Goal: Task Accomplishment & Management: Complete application form

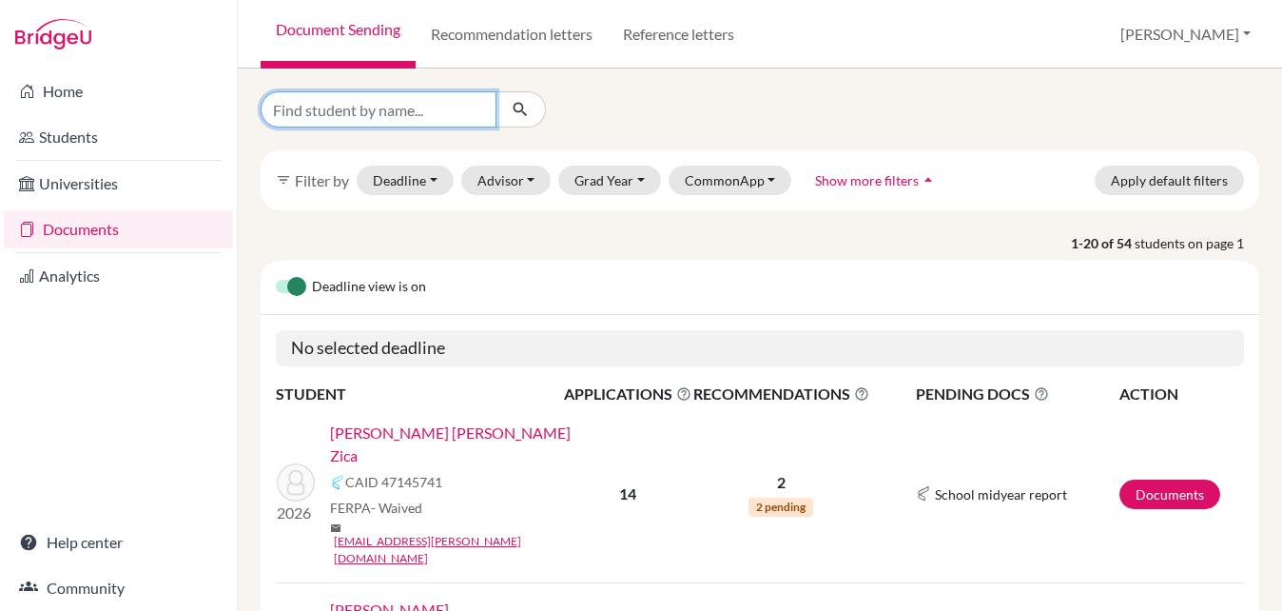
click at [435, 118] on input "Find student by name..." at bounding box center [379, 109] width 236 height 36
type input "julia jo"
click button "submit" at bounding box center [521, 109] width 50 height 36
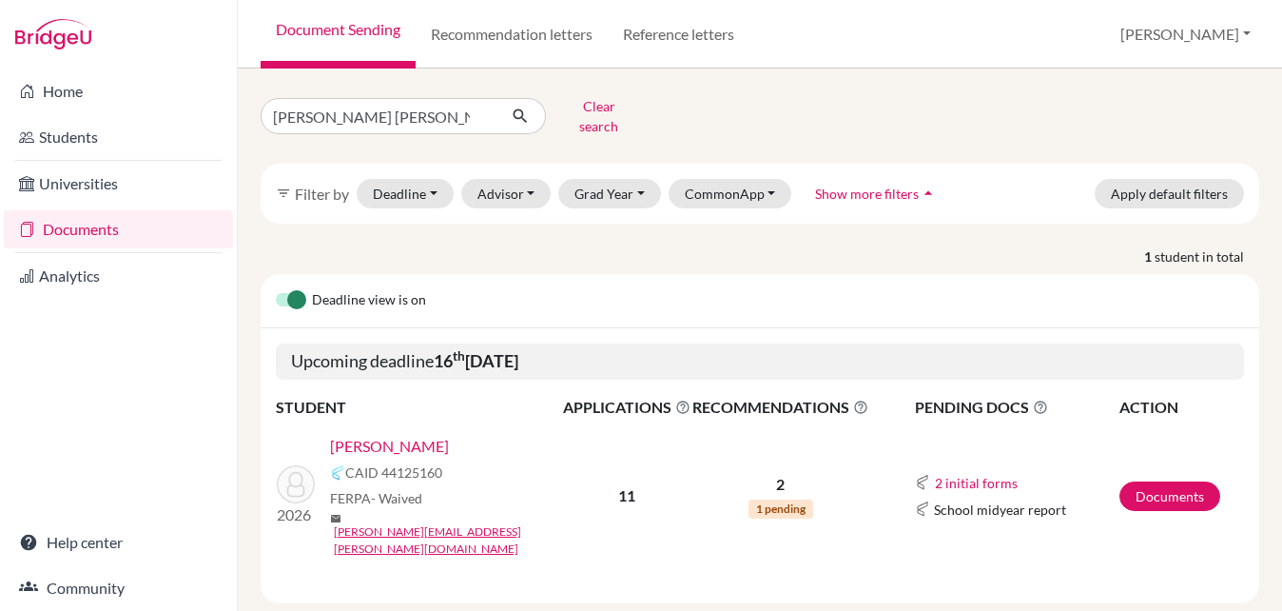
click at [417, 435] on link "Bousas Garcia, Julia Jorge" at bounding box center [389, 446] width 119 height 23
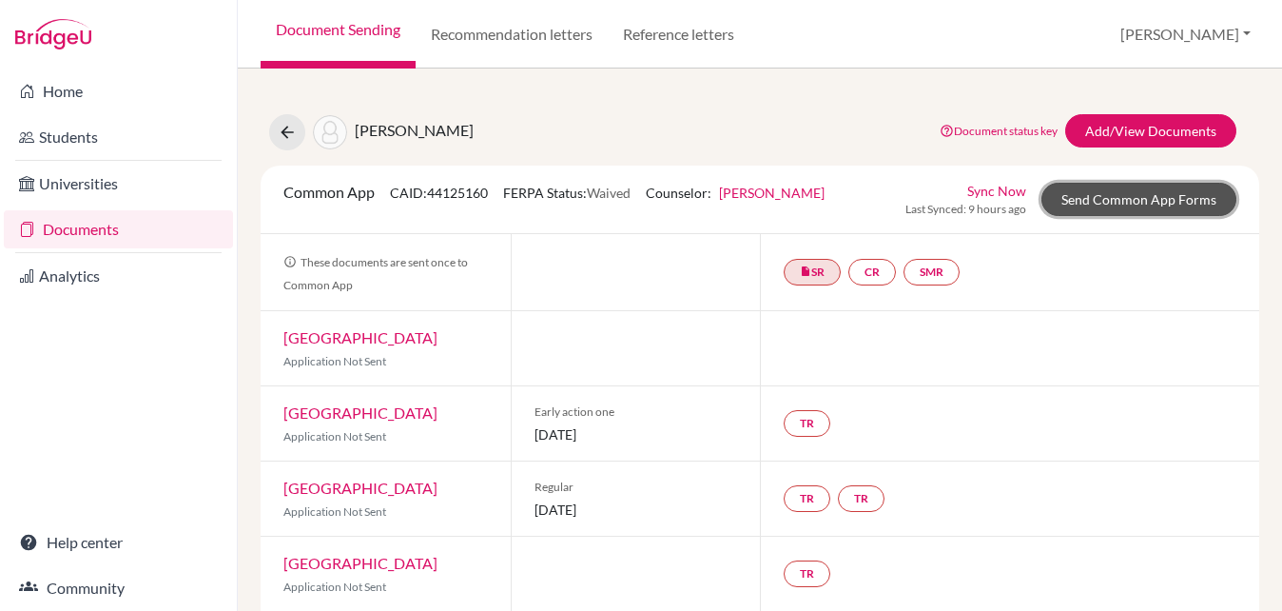
click at [1090, 197] on link "Send Common App Forms" at bounding box center [1139, 199] width 195 height 33
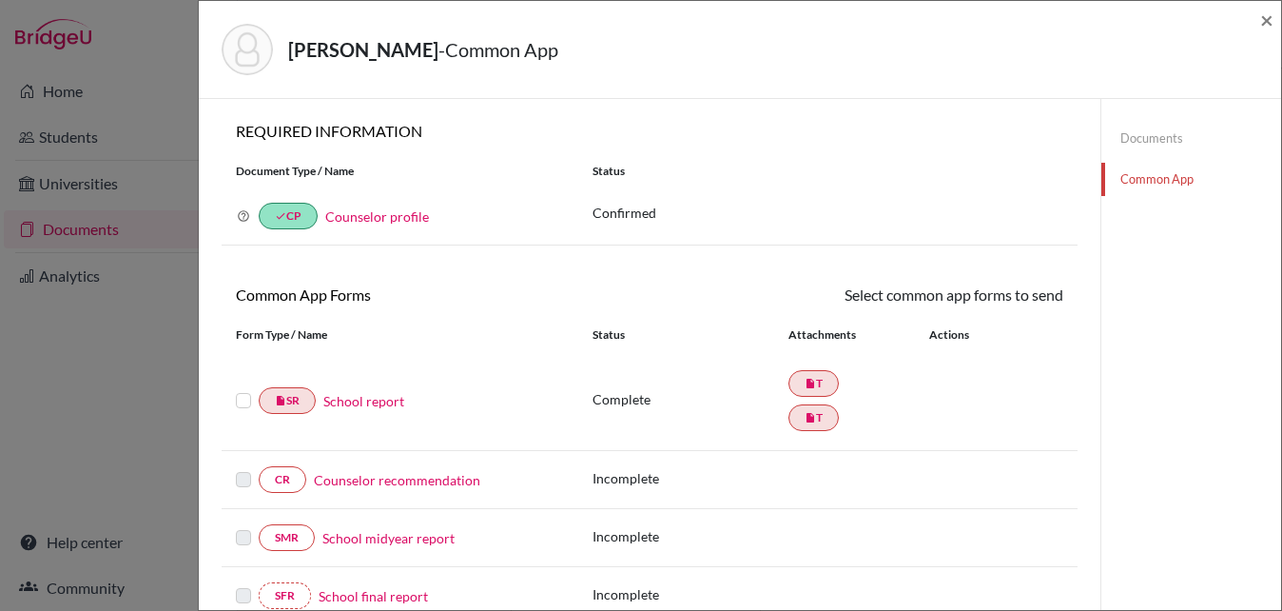
click at [244, 389] on label at bounding box center [243, 389] width 15 height 0
click at [0, 0] on input "checkbox" at bounding box center [0, 0] width 0 height 0
click at [1005, 303] on icon at bounding box center [1008, 297] width 14 height 14
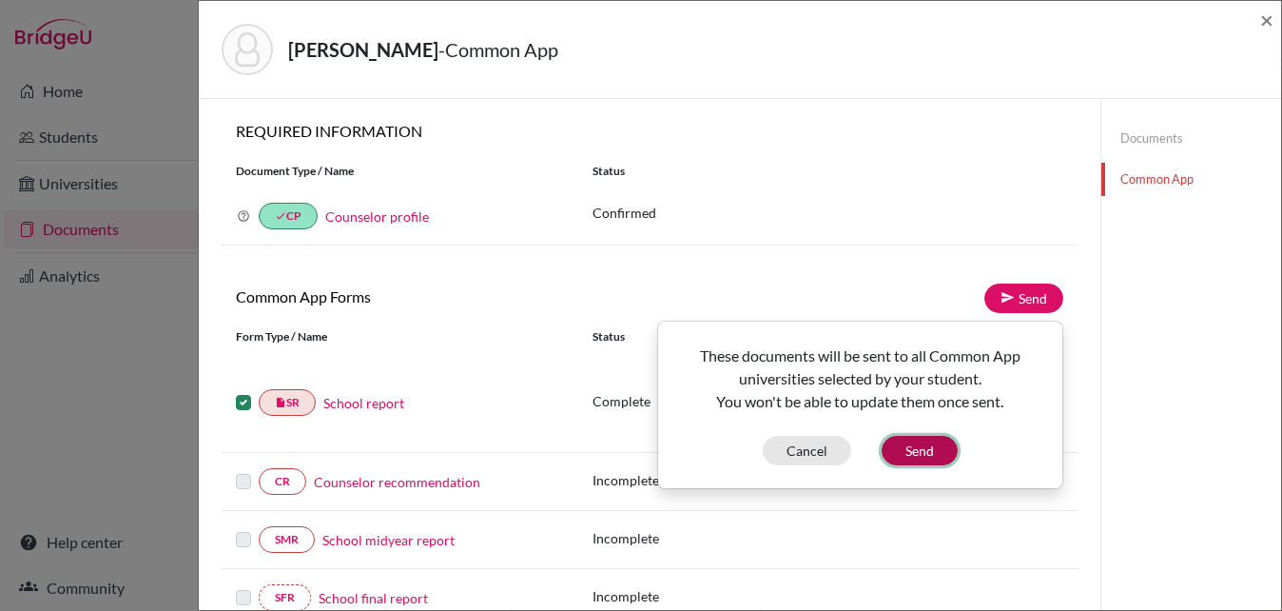
click at [949, 447] on button "Send" at bounding box center [920, 450] width 76 height 29
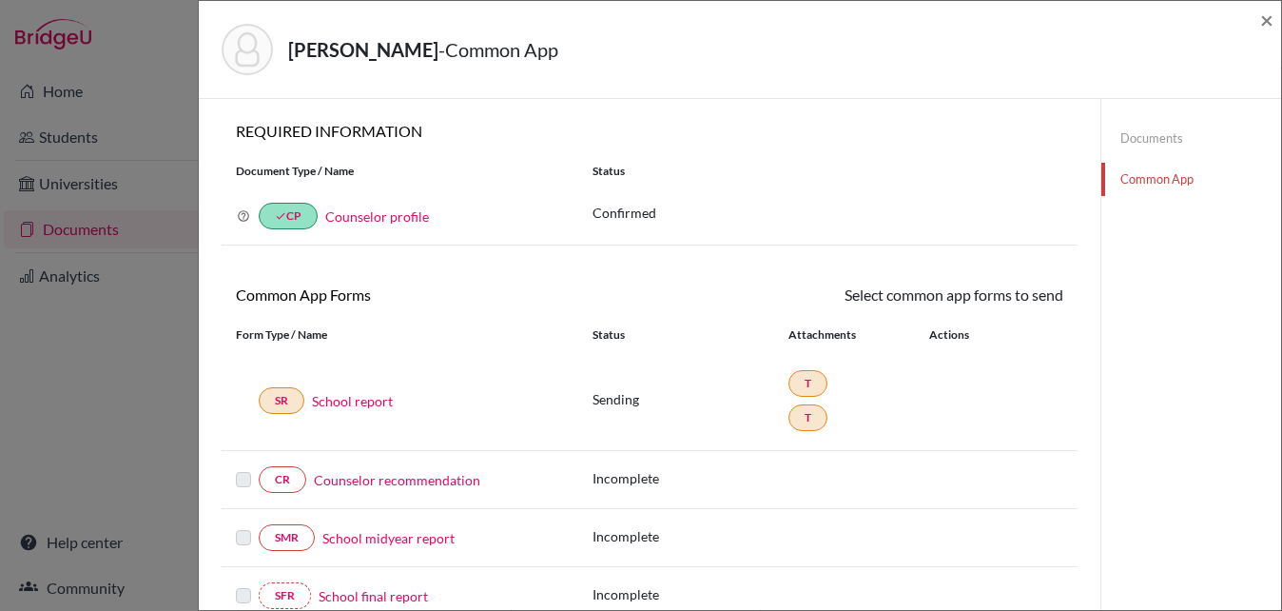
click at [385, 482] on link "Counselor recommendation" at bounding box center [397, 480] width 166 height 20
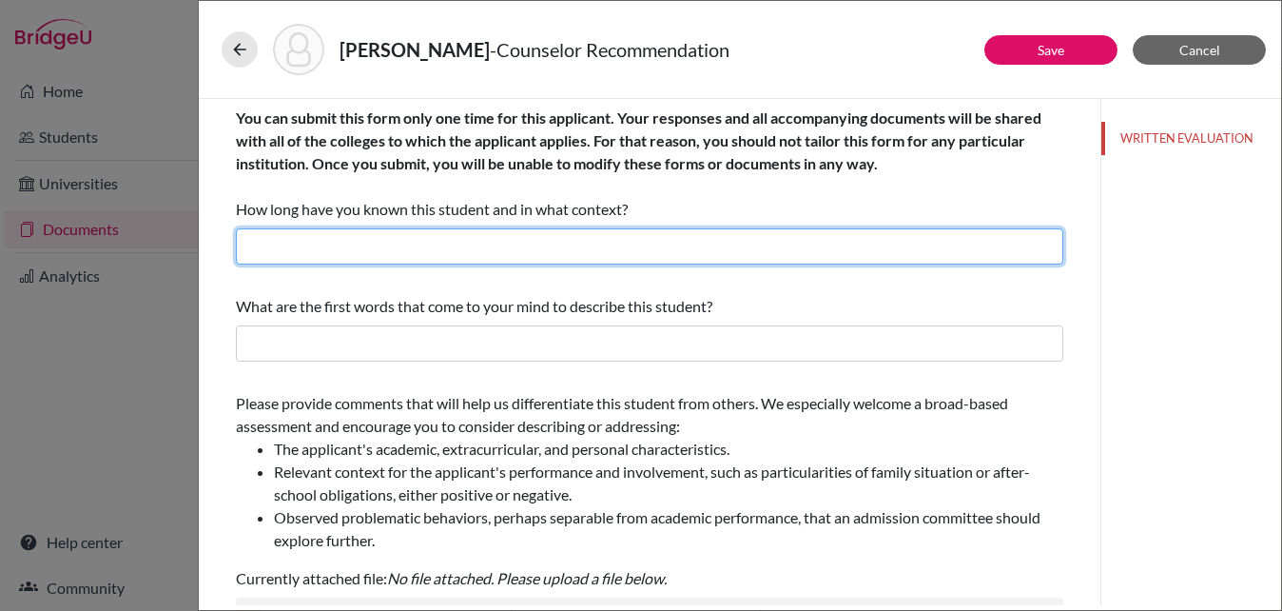
click at [387, 247] on input "text" at bounding box center [650, 246] width 828 height 36
type input "4 years as the high school counselor"
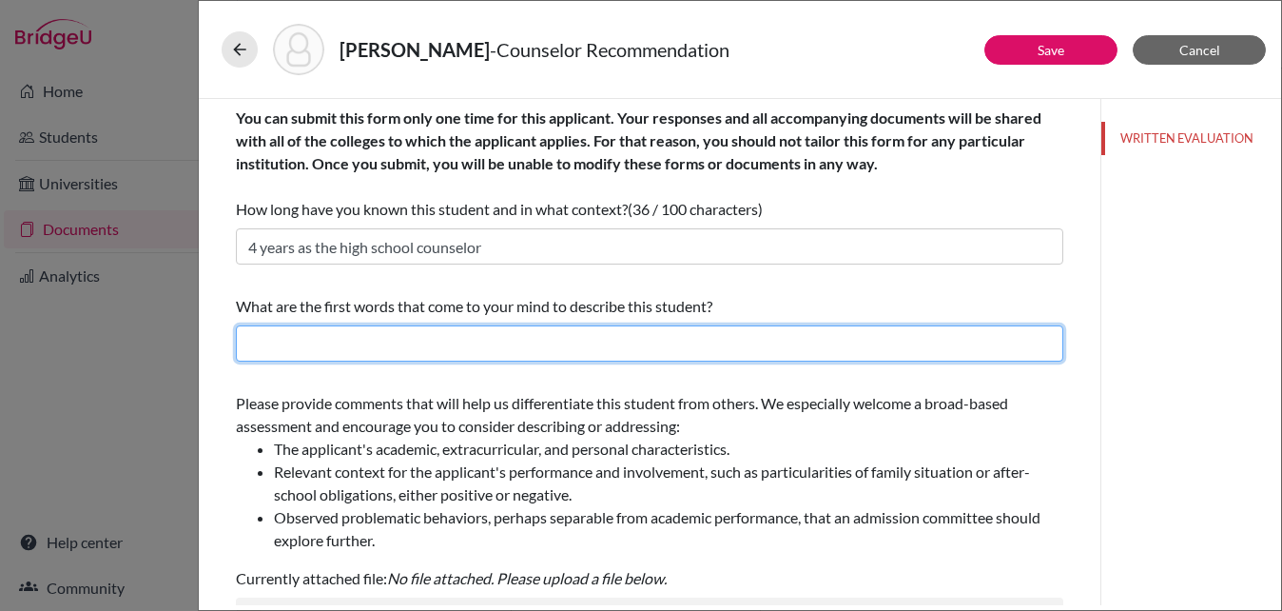
click at [363, 353] on input "text" at bounding box center [650, 343] width 828 height 36
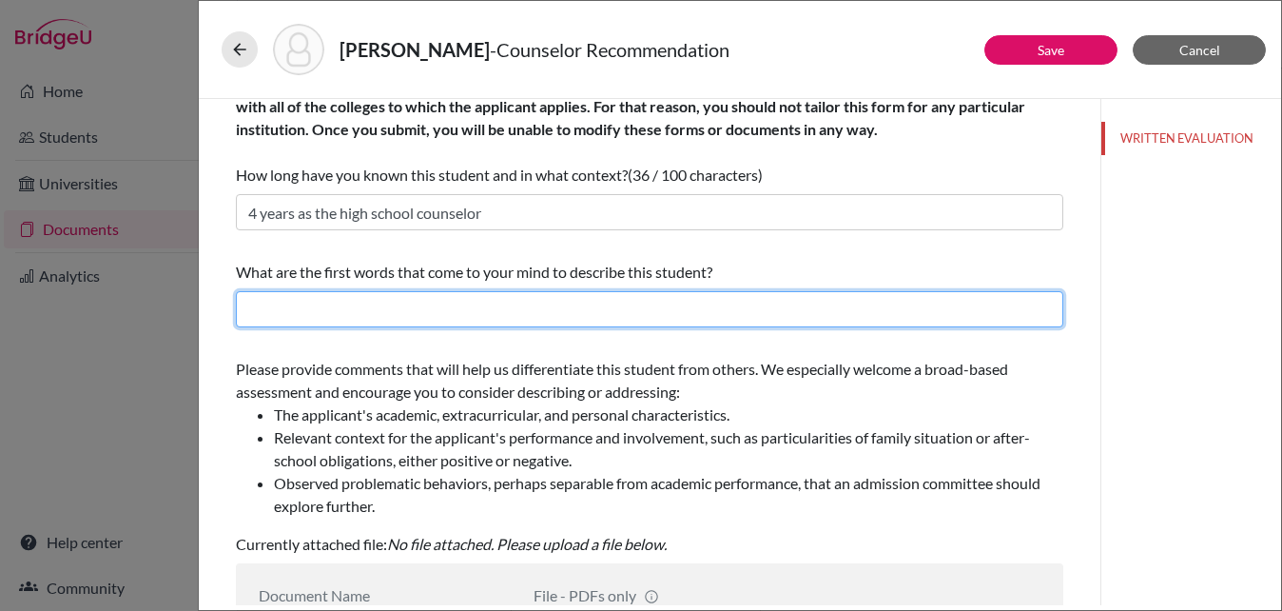
scroll to position [36, 0]
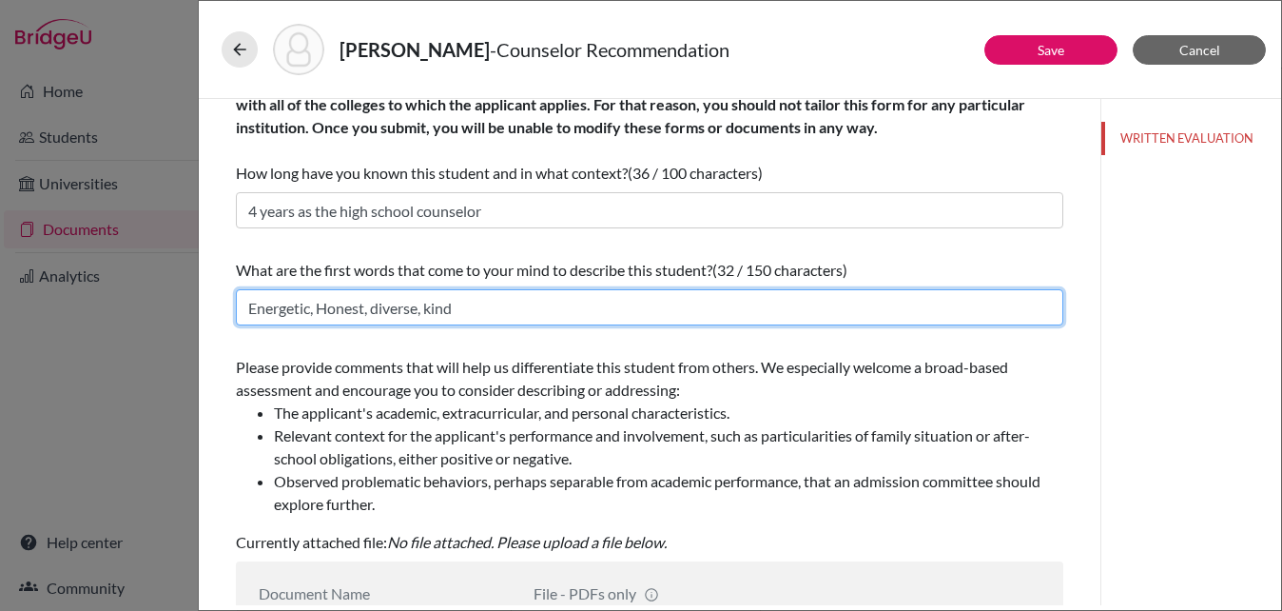
click at [449, 323] on input "Energetic, Honest, diverse, kind" at bounding box center [650, 307] width 828 height 36
drag, startPoint x: 468, startPoint y: 307, endPoint x: 375, endPoint y: 303, distance: 93.4
click at [375, 303] on input "Energetic, Honest, diverse, kind" at bounding box center [650, 307] width 828 height 36
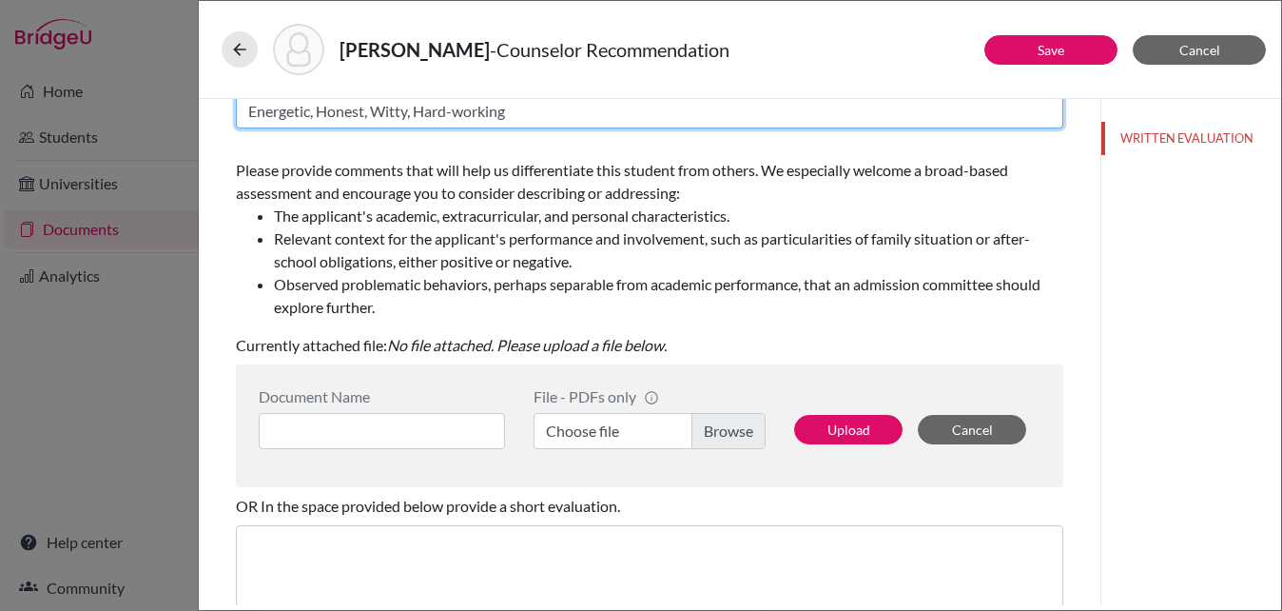
scroll to position [255, 0]
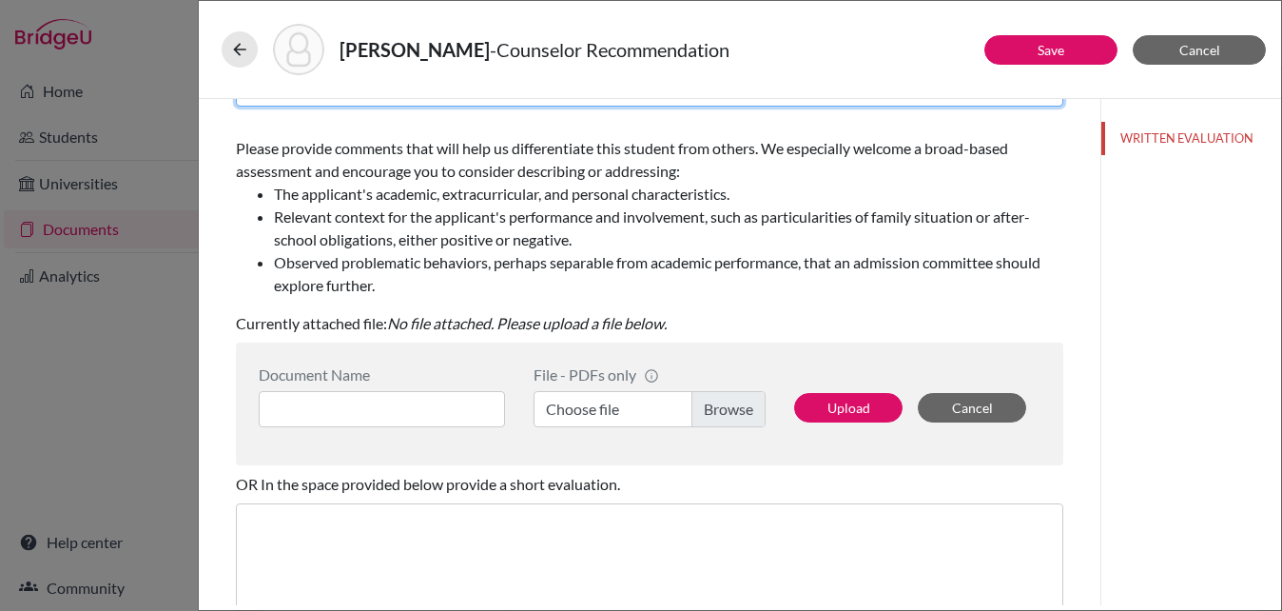
type input "Energetic, Honest, Witty, Hard-working"
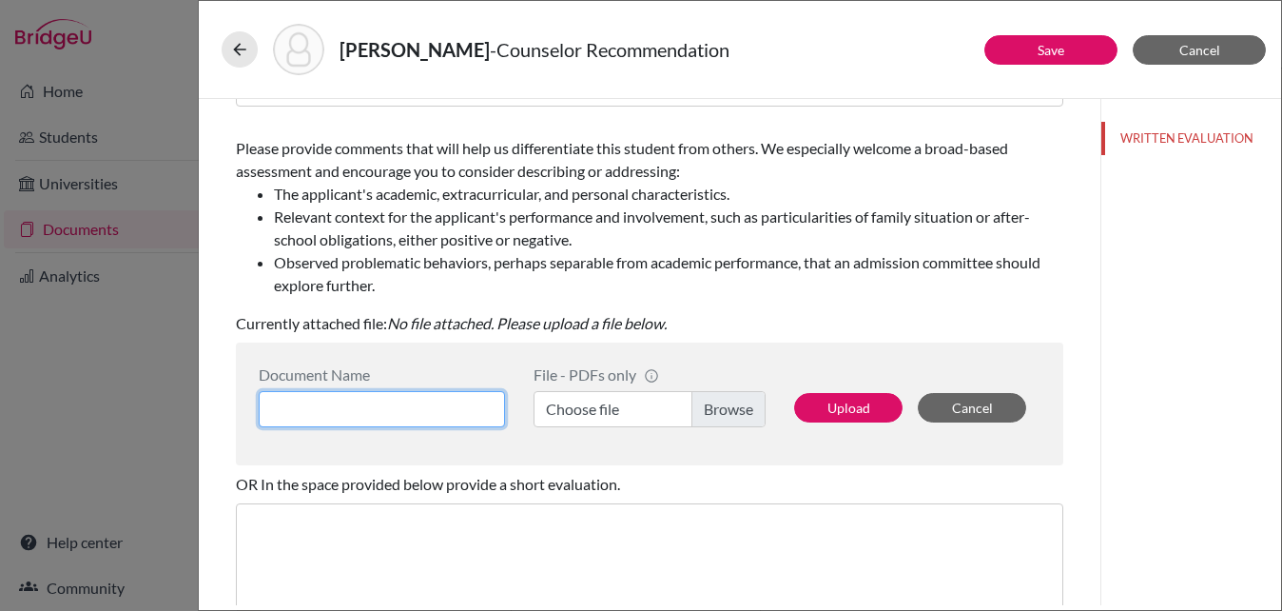
click at [455, 403] on input at bounding box center [382, 409] width 246 height 36
drag, startPoint x: 559, startPoint y: 51, endPoint x: 344, endPoint y: 54, distance: 215.0
click at [344, 54] on h5 "Bousas Garcia, Julia Jorge - Counselor Recommendation" at bounding box center [535, 49] width 390 height 29
copy strong "[PERSON_NAME]"
click at [384, 413] on input at bounding box center [382, 409] width 246 height 36
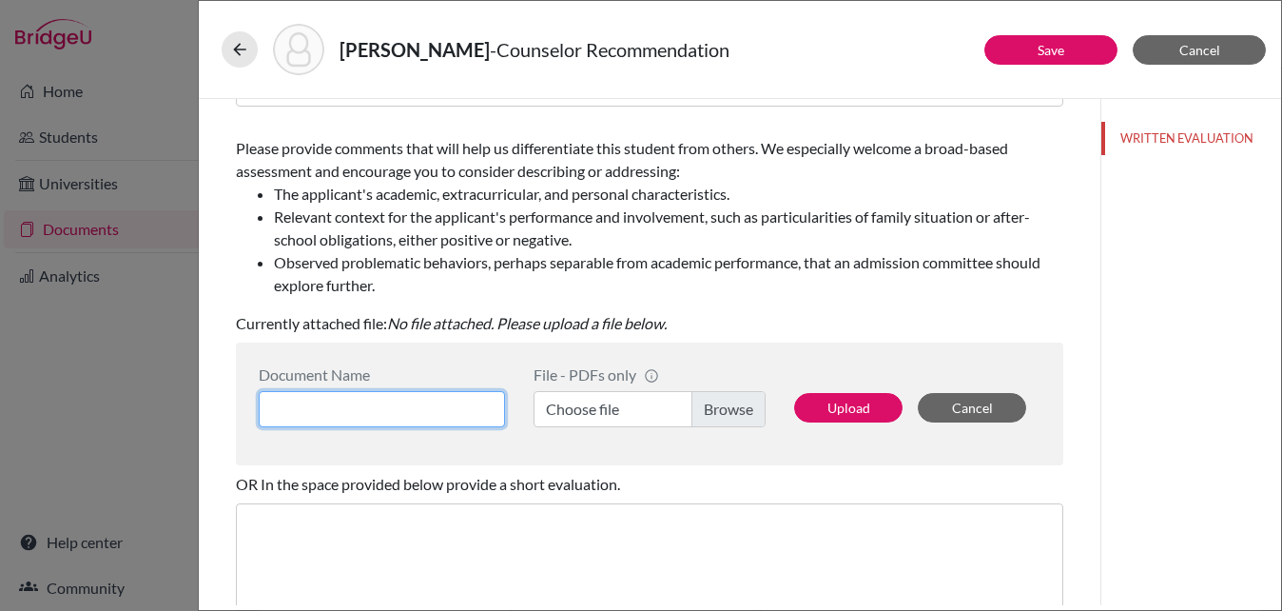
paste input "[PERSON_NAME]"
type input "Bousas Garcia, Julia Jorge_Counselor Rec"
click at [713, 412] on label "Choose file" at bounding box center [650, 409] width 232 height 36
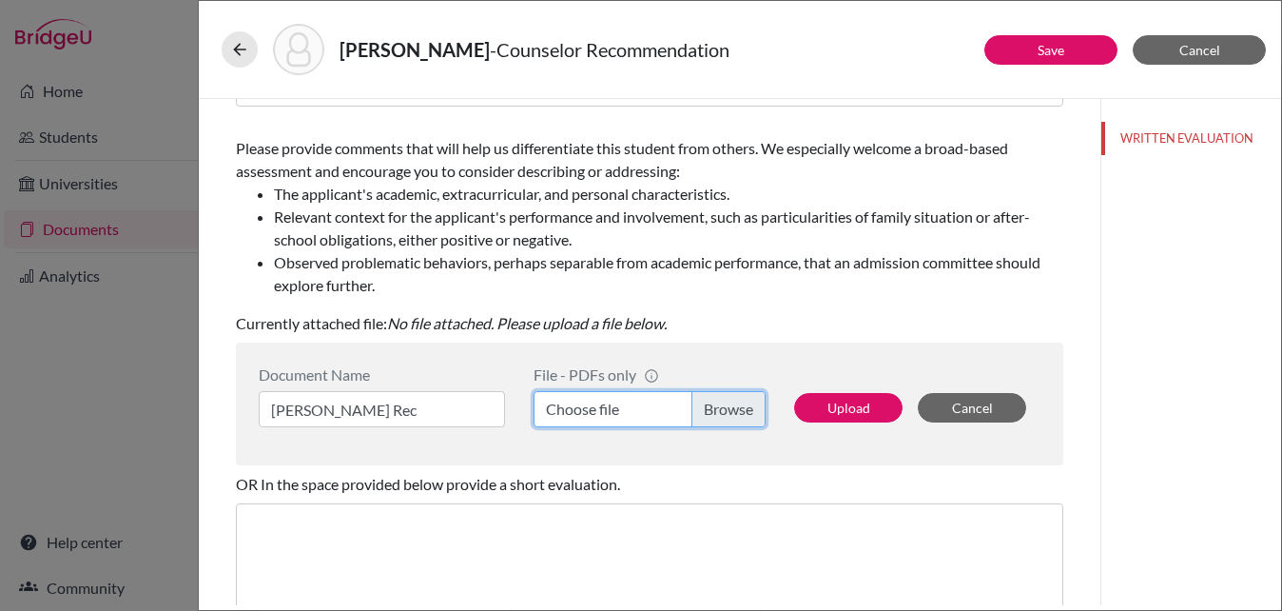
click at [713, 412] on input "Choose file" at bounding box center [650, 409] width 232 height 36
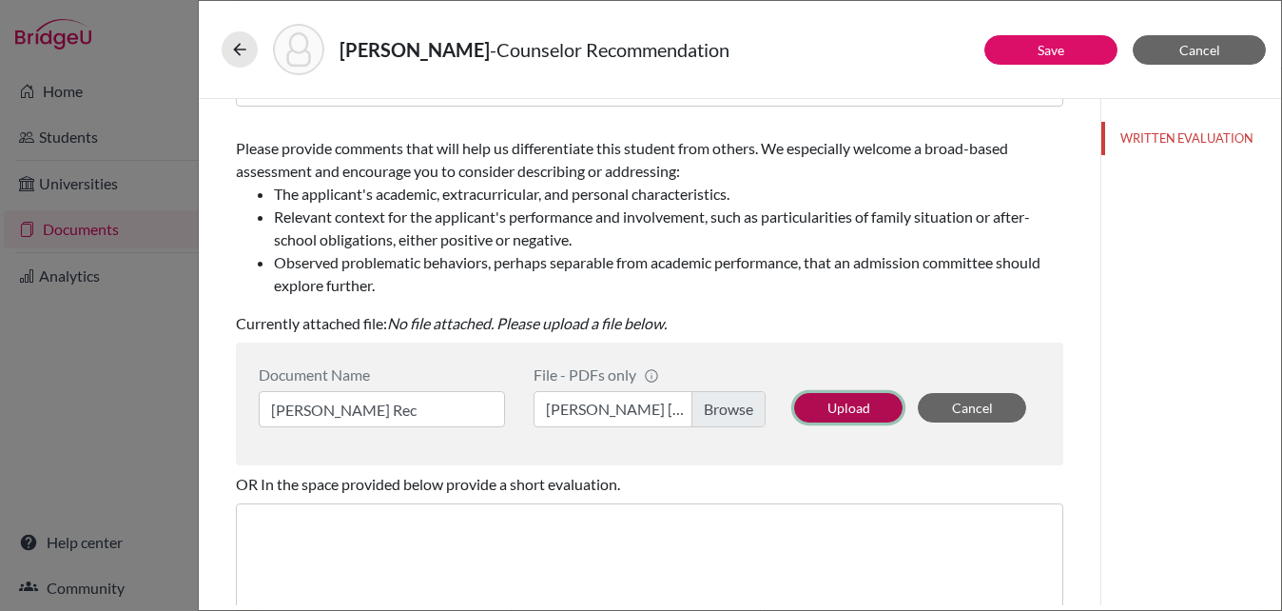
click at [852, 402] on button "Upload" at bounding box center [848, 407] width 108 height 29
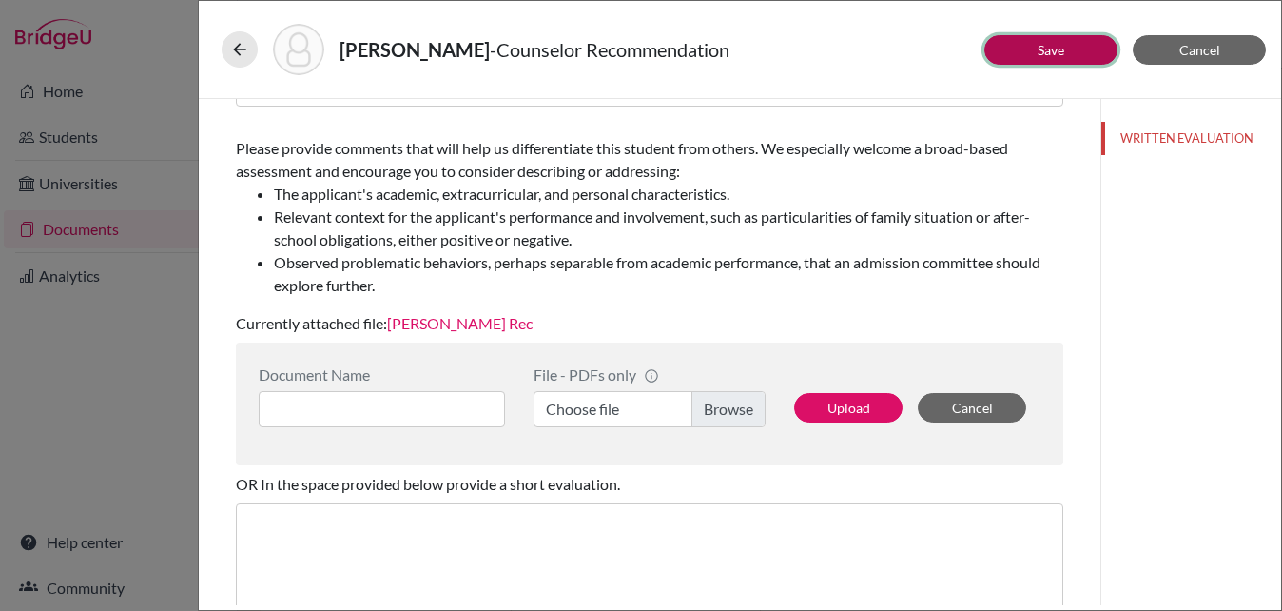
click at [1060, 57] on link "Save" at bounding box center [1051, 50] width 27 height 16
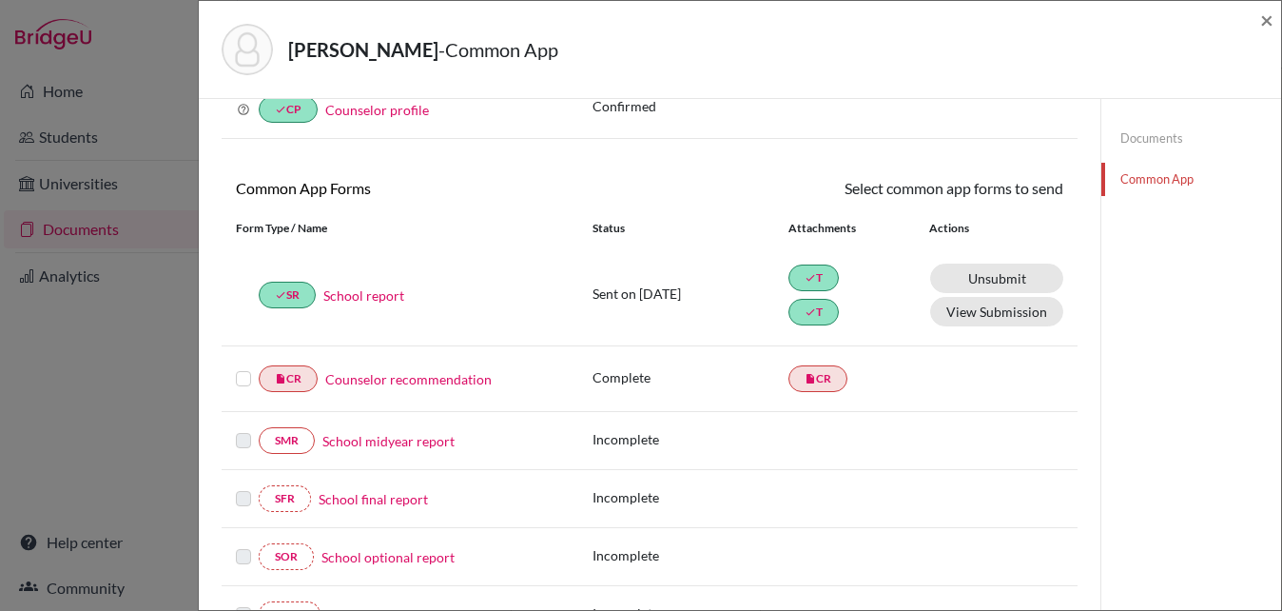
scroll to position [162, 0]
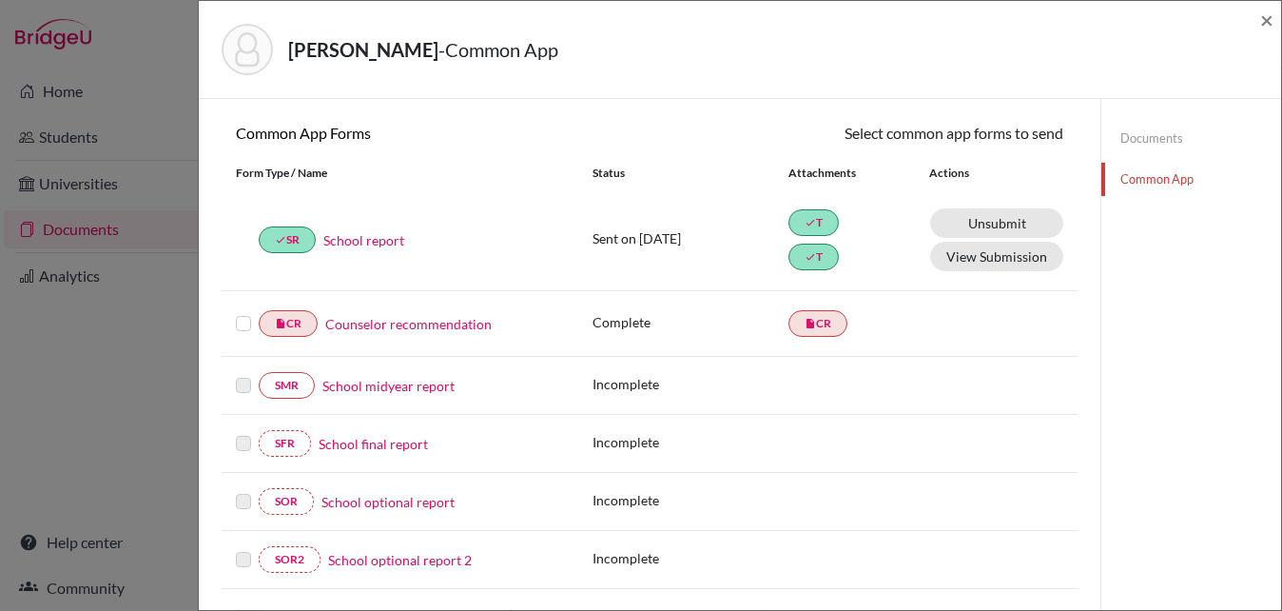
click at [238, 312] on label at bounding box center [243, 312] width 15 height 0
click at [0, 0] on input "checkbox" at bounding box center [0, 0] width 0 height 0
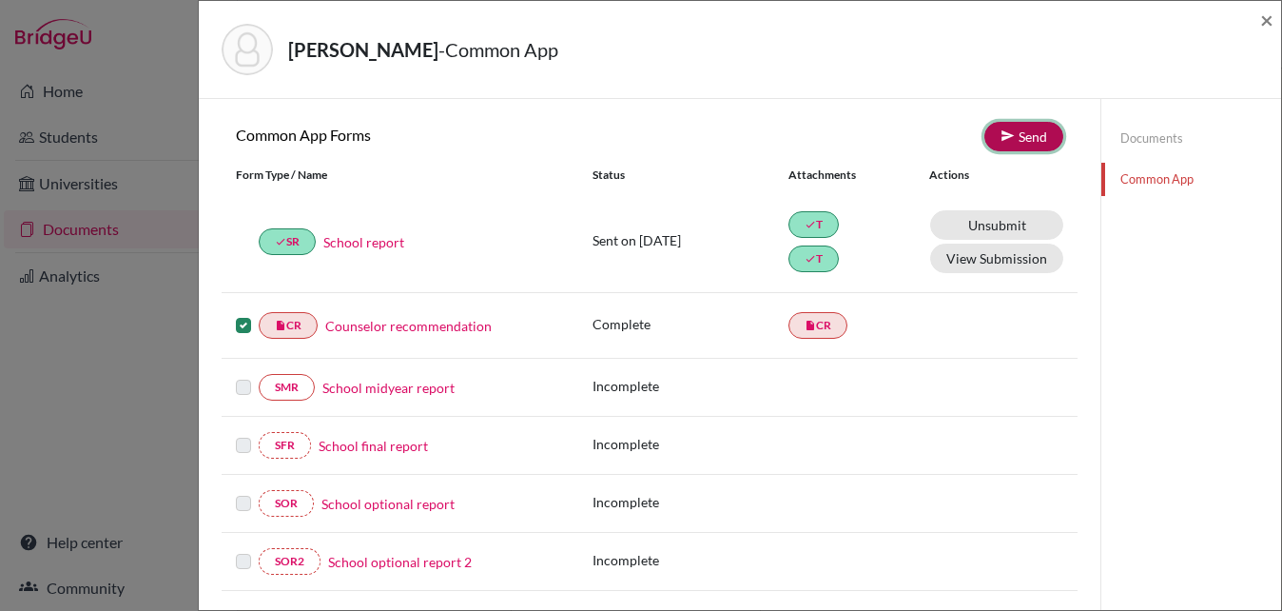
click at [1014, 133] on link "Send" at bounding box center [1024, 136] width 79 height 29
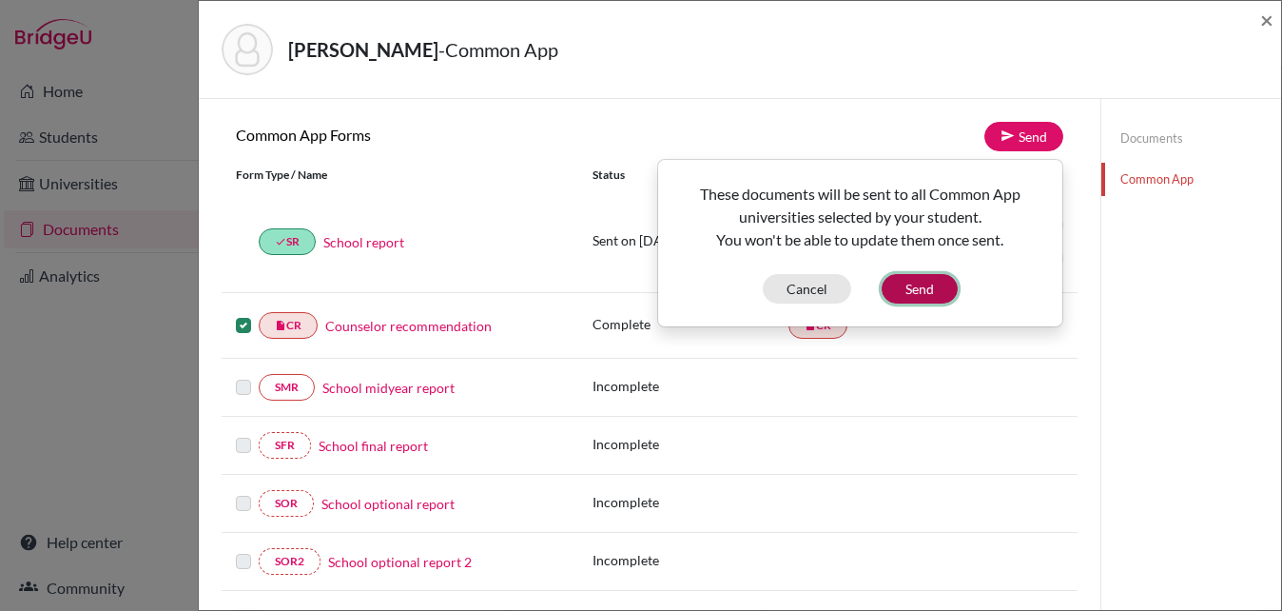
click at [929, 297] on button "Send" at bounding box center [920, 288] width 76 height 29
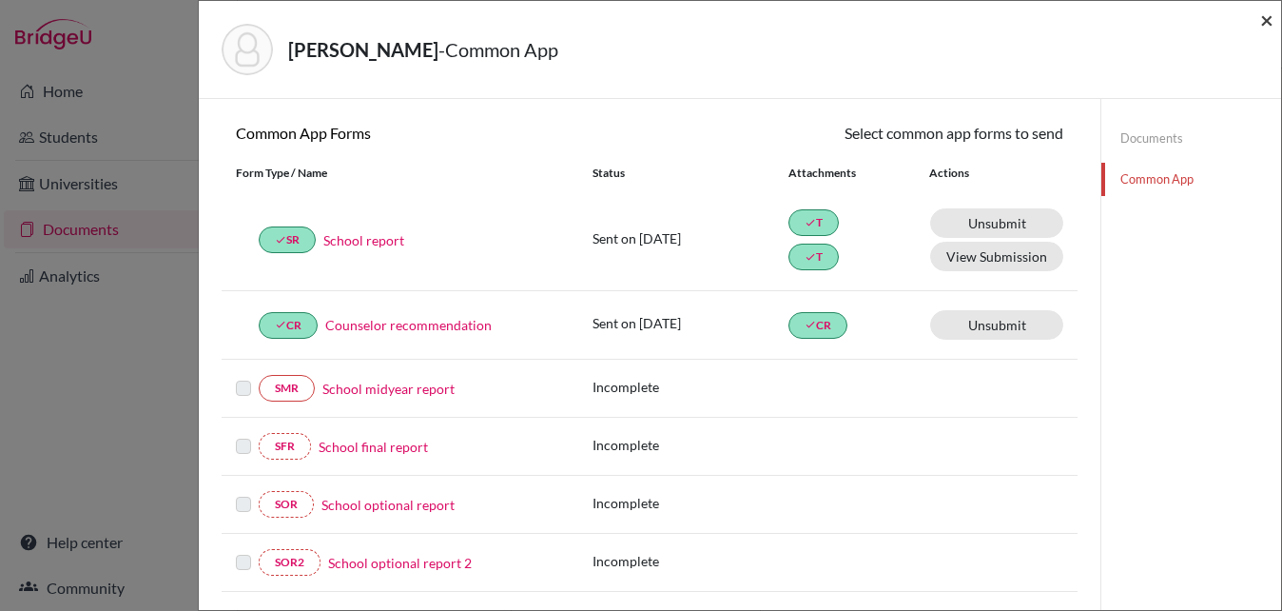
click at [1269, 22] on span "×" at bounding box center [1267, 20] width 13 height 28
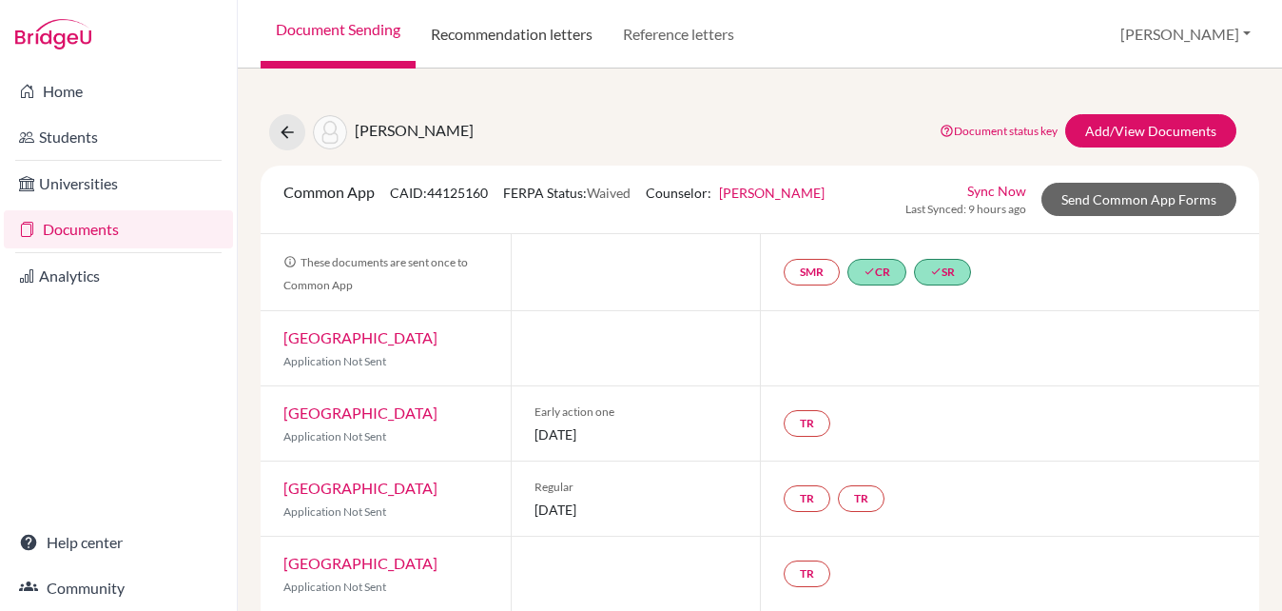
click at [482, 40] on link "Recommendation letters" at bounding box center [512, 34] width 192 height 69
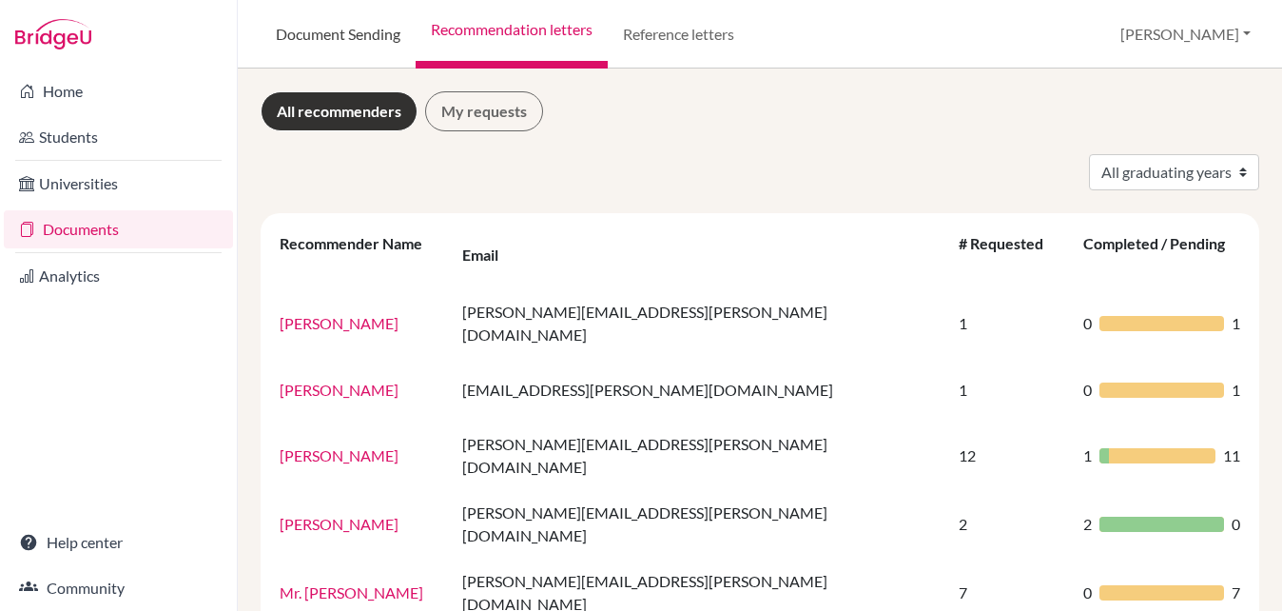
click at [349, 27] on link "Document Sending" at bounding box center [338, 34] width 155 height 69
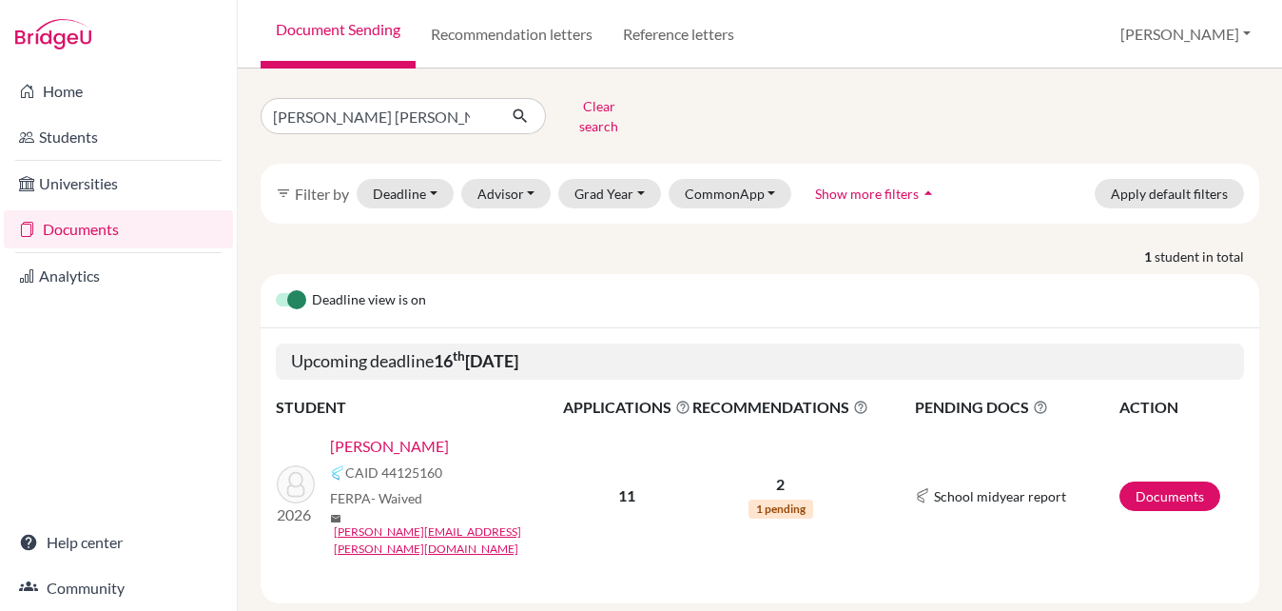
click at [449, 435] on link "[PERSON_NAME]" at bounding box center [389, 446] width 119 height 23
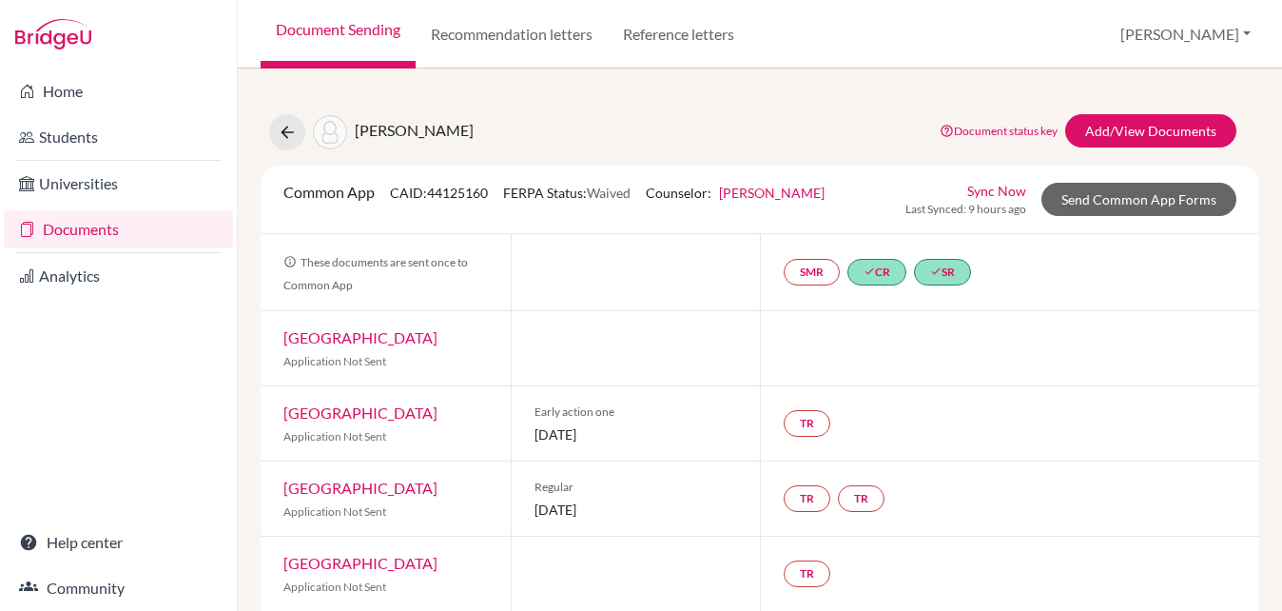
scroll to position [4, 0]
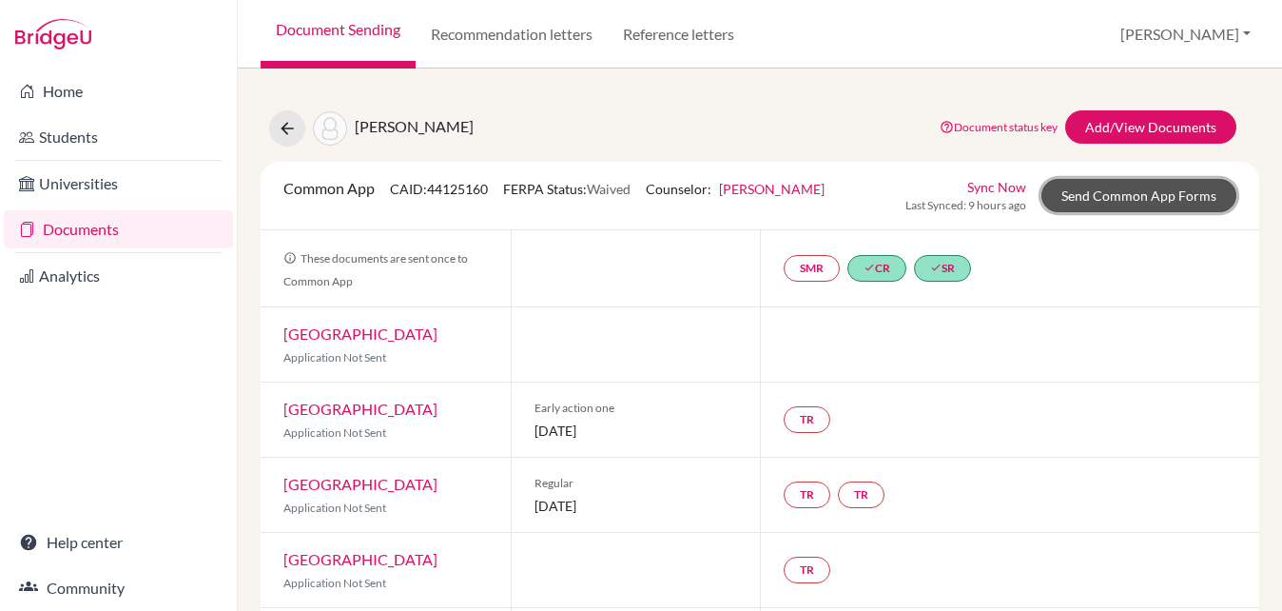
click at [1098, 195] on link "Send Common App Forms" at bounding box center [1139, 195] width 195 height 33
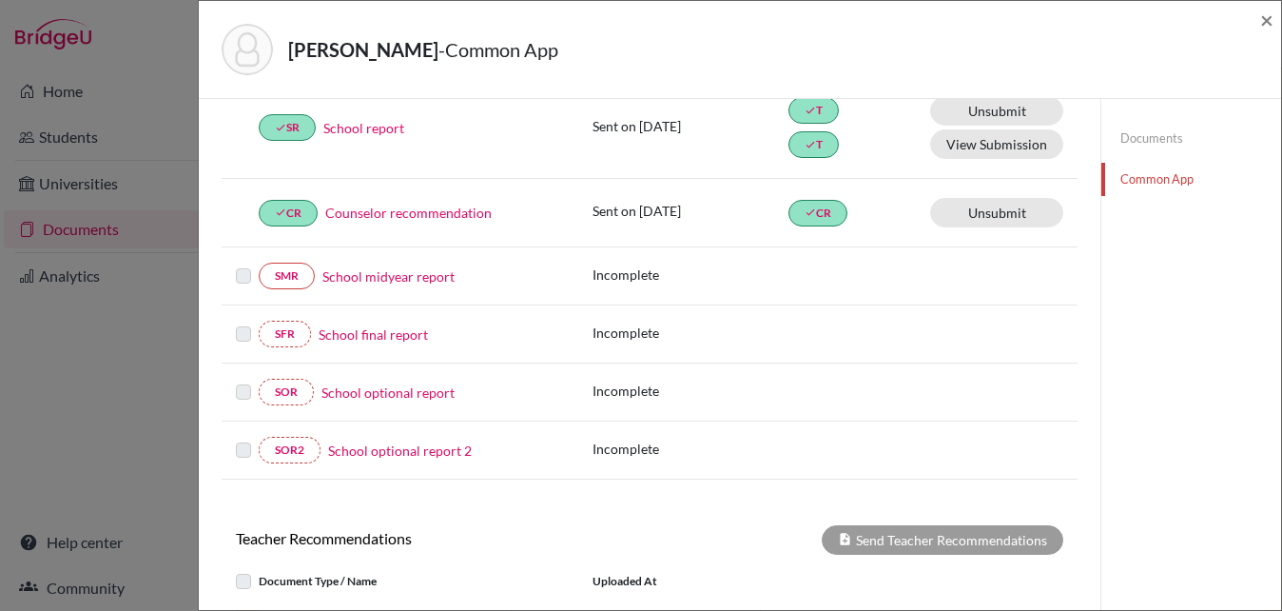
scroll to position [585, 0]
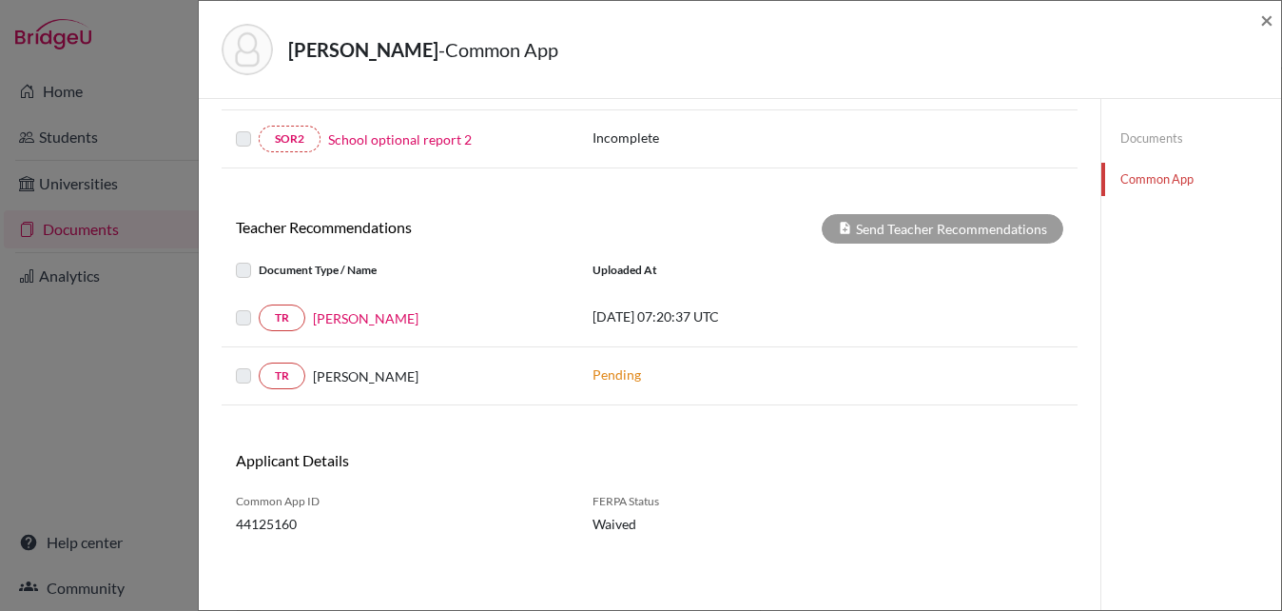
click at [259, 306] on label at bounding box center [259, 306] width 0 height 0
click at [259, 259] on label at bounding box center [259, 259] width 0 height 0
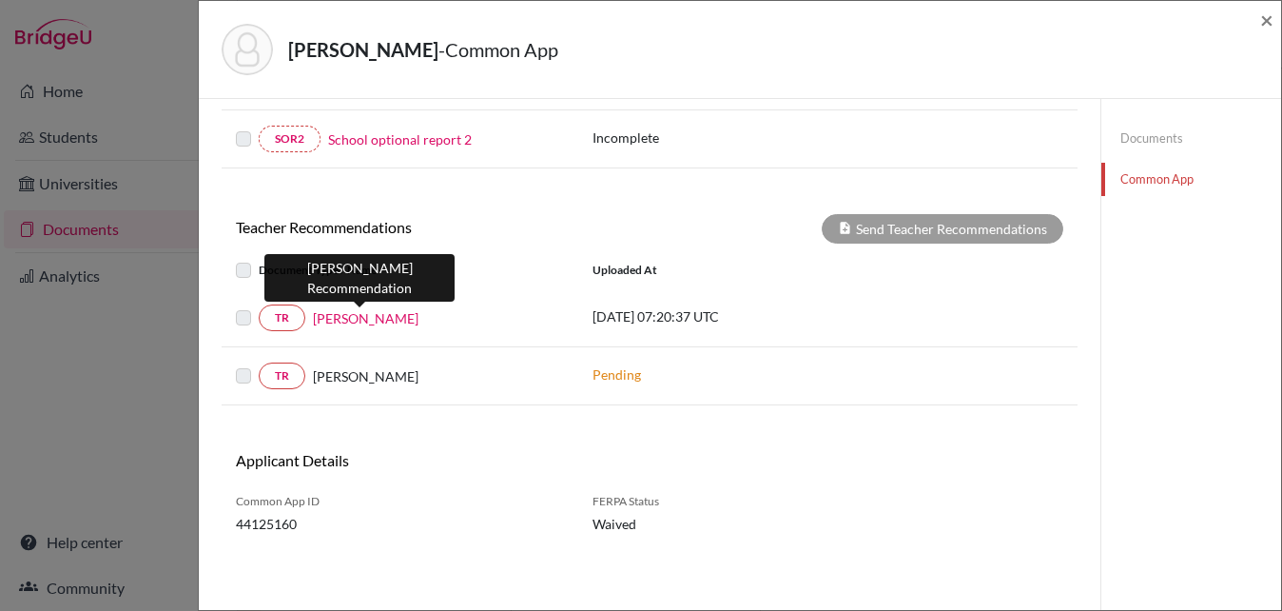
click at [326, 317] on link "[PERSON_NAME]" at bounding box center [366, 318] width 106 height 20
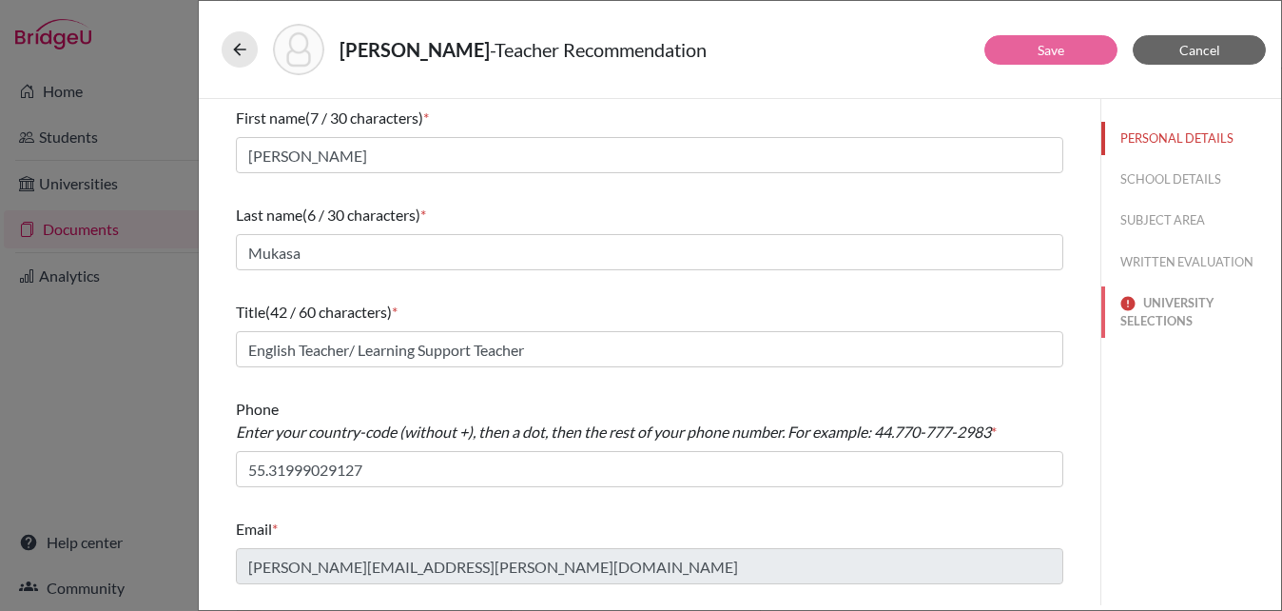
click at [1165, 310] on button "UNIVERSITY SELECTIONS" at bounding box center [1192, 311] width 180 height 51
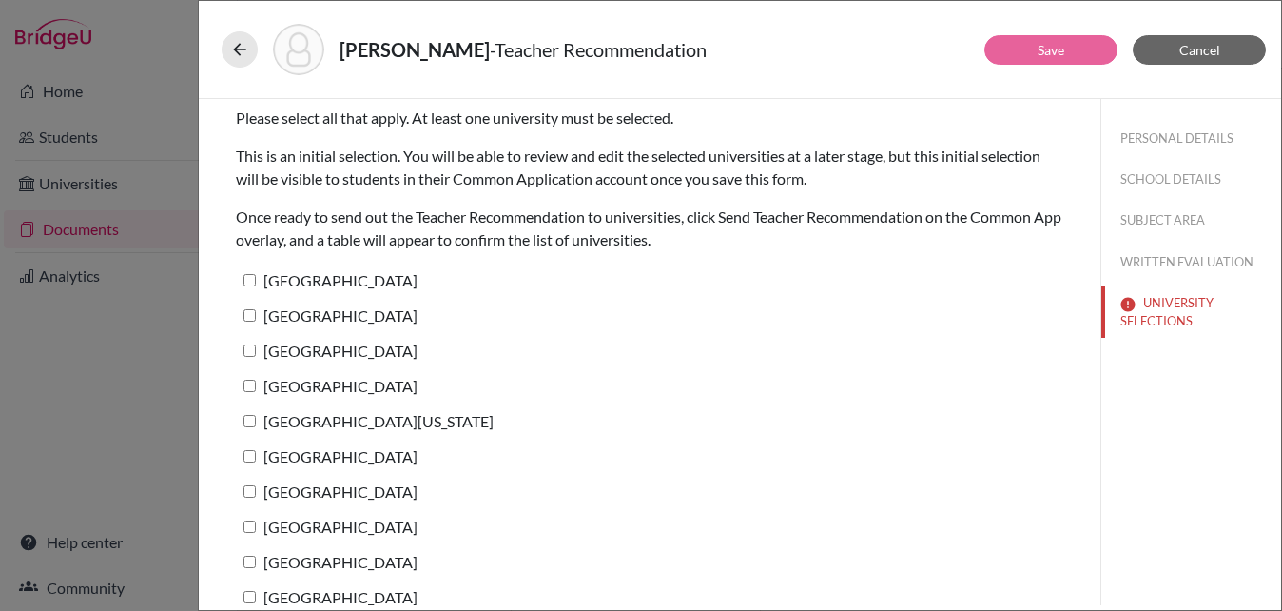
click at [256, 276] on label "Tufts University" at bounding box center [327, 280] width 182 height 28
click at [256, 276] on input "Tufts University" at bounding box center [250, 280] width 12 height 12
checkbox input "true"
click at [1042, 46] on link "Save" at bounding box center [1051, 50] width 27 height 16
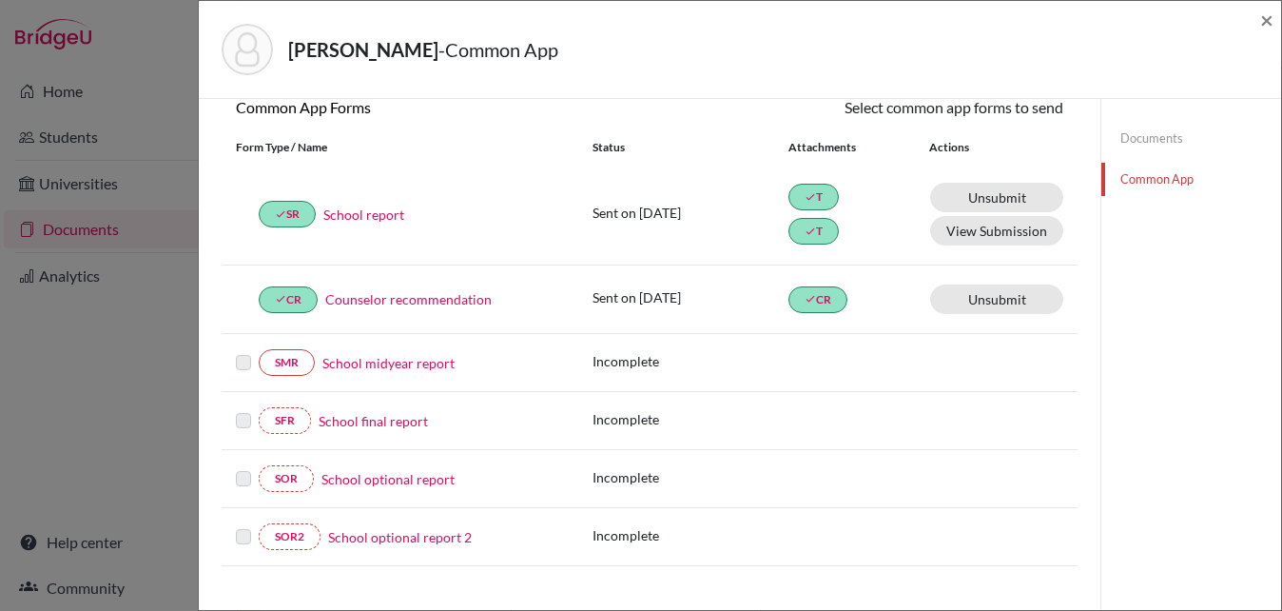
scroll to position [585, 0]
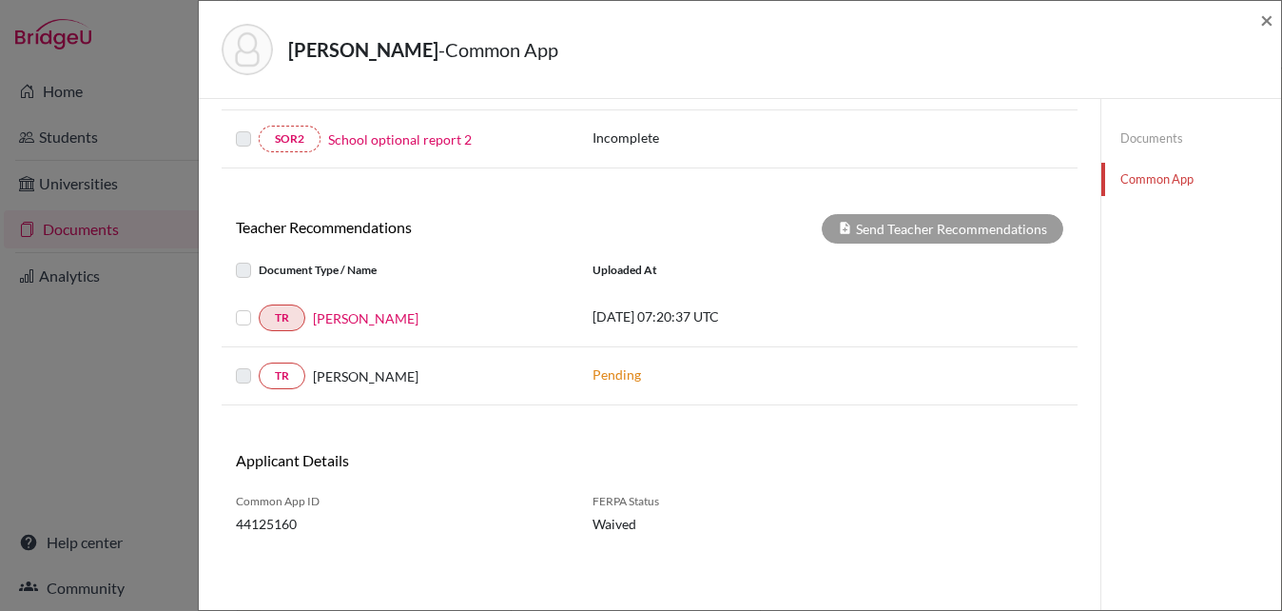
click at [259, 306] on label at bounding box center [259, 306] width 0 height 0
click at [0, 0] on input "checkbox" at bounding box center [0, 0] width 0 height 0
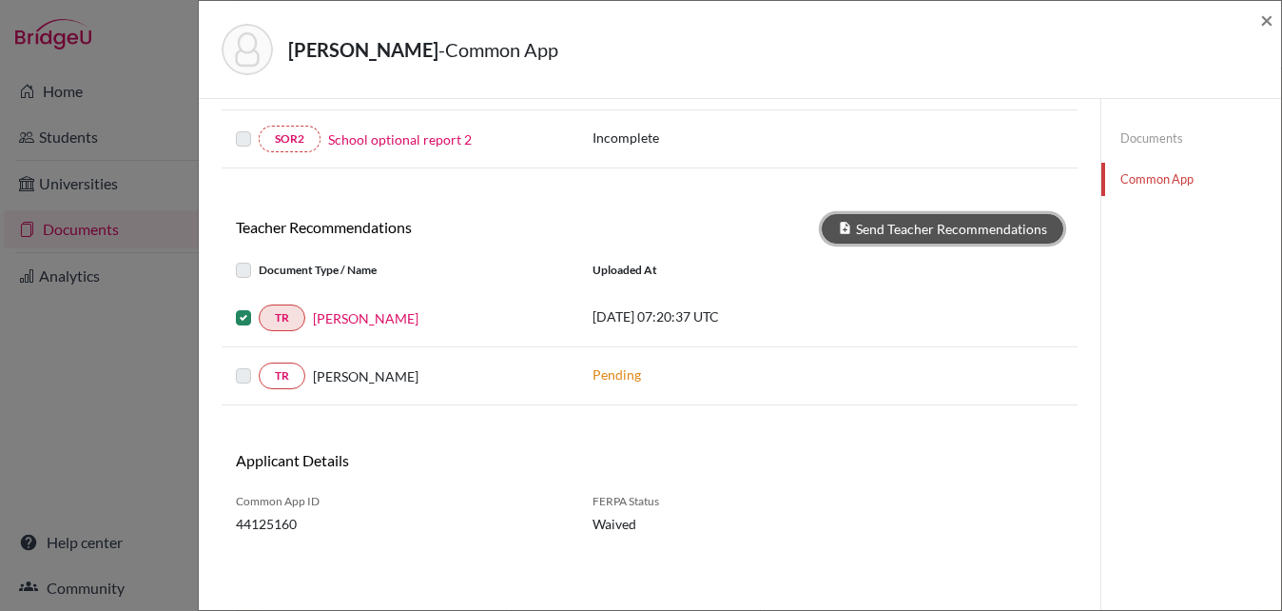
click at [901, 223] on button "Send Teacher Recommendations" at bounding box center [943, 228] width 242 height 29
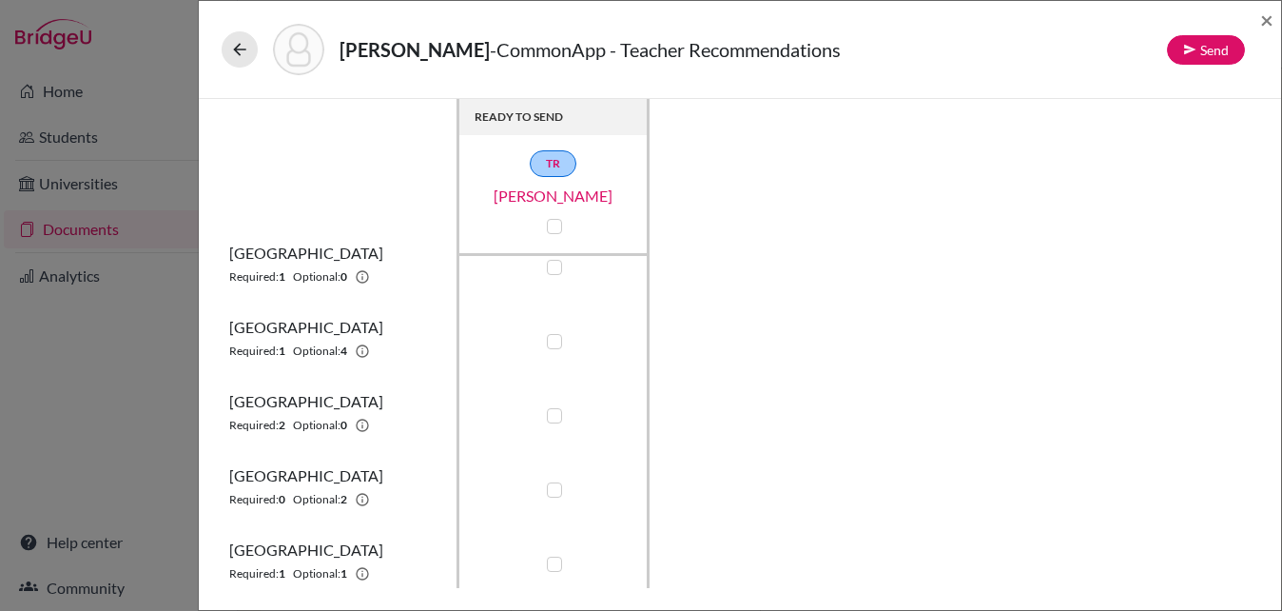
scroll to position [32, 0]
click at [558, 338] on label at bounding box center [554, 338] width 15 height 15
click at [558, 338] on input "checkbox" at bounding box center [549, 336] width 15 height 19
checkbox input "true"
click at [556, 413] on label at bounding box center [554, 412] width 15 height 15
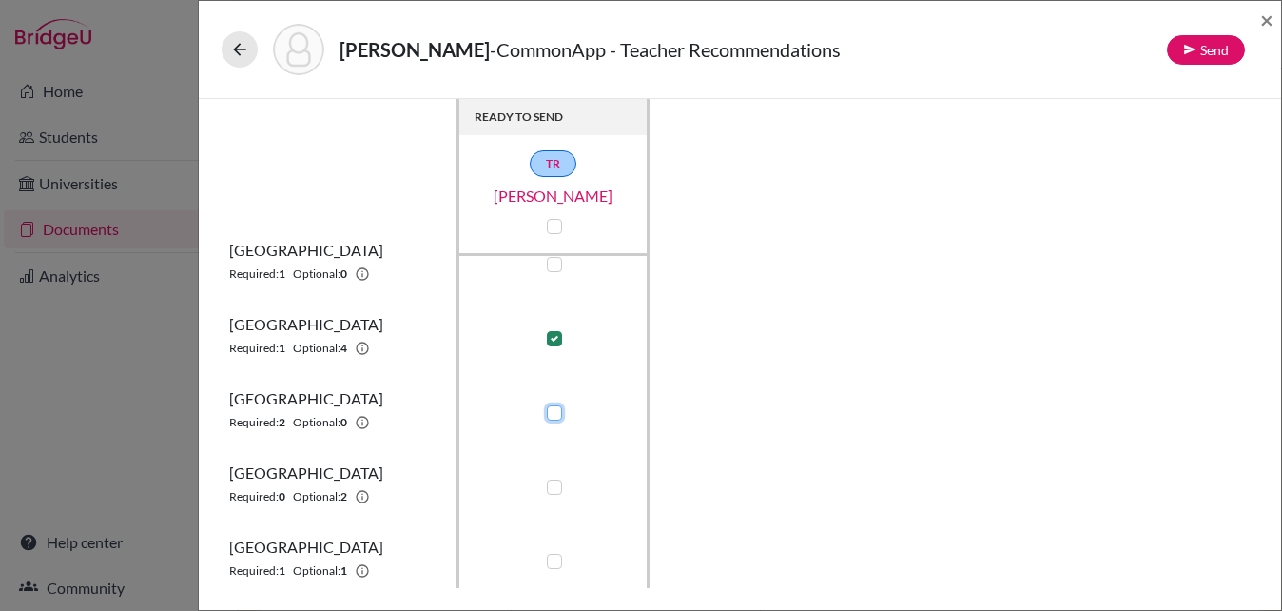
click at [556, 413] on input "checkbox" at bounding box center [549, 410] width 15 height 19
checkbox input "true"
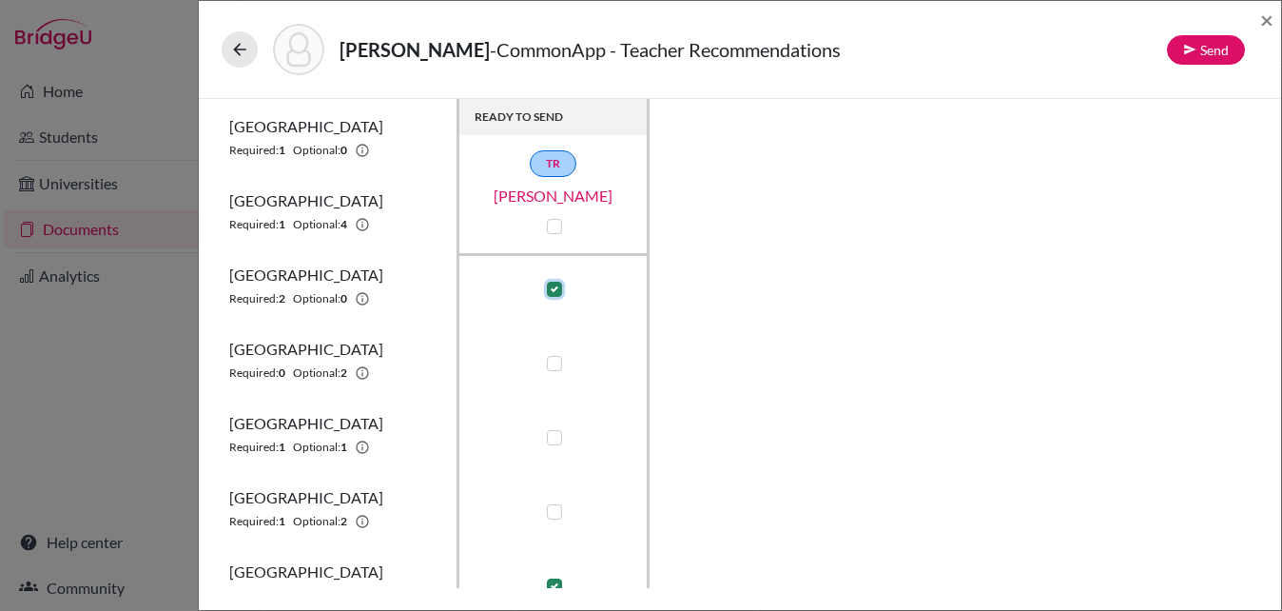
scroll to position [158, 0]
click at [553, 436] on label at bounding box center [554, 435] width 15 height 15
click at [553, 436] on input "checkbox" at bounding box center [549, 433] width 15 height 19
checkbox input "true"
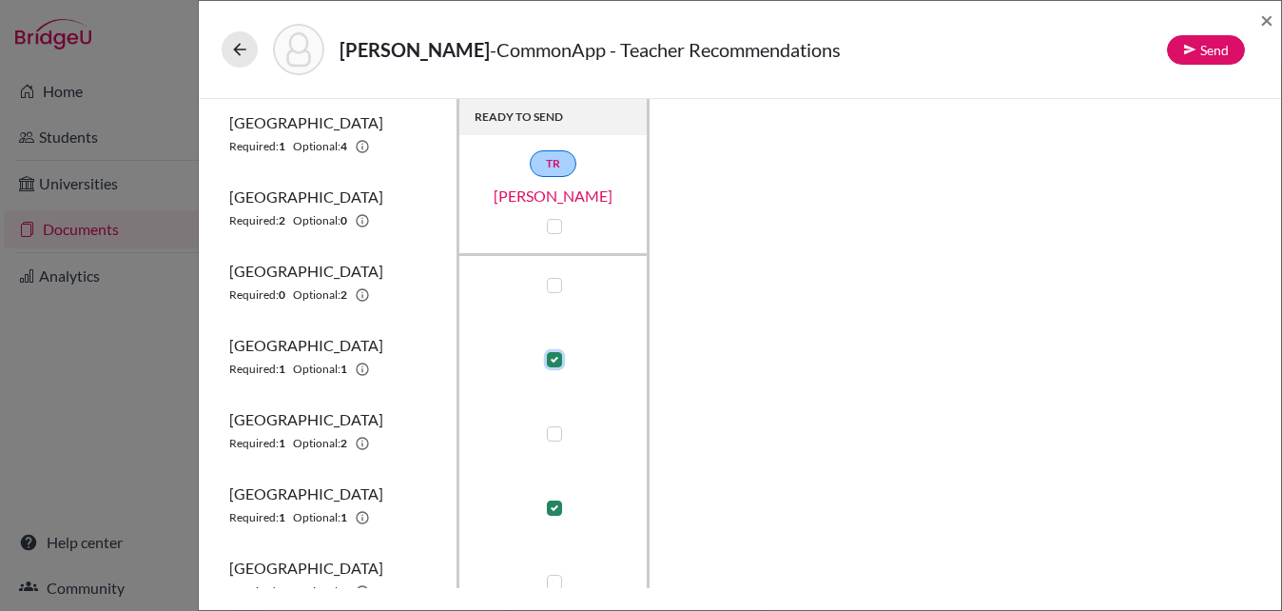
scroll to position [236, 0]
click at [553, 432] on label at bounding box center [554, 431] width 15 height 15
click at [553, 432] on input "checkbox" at bounding box center [549, 430] width 15 height 19
checkbox input "true"
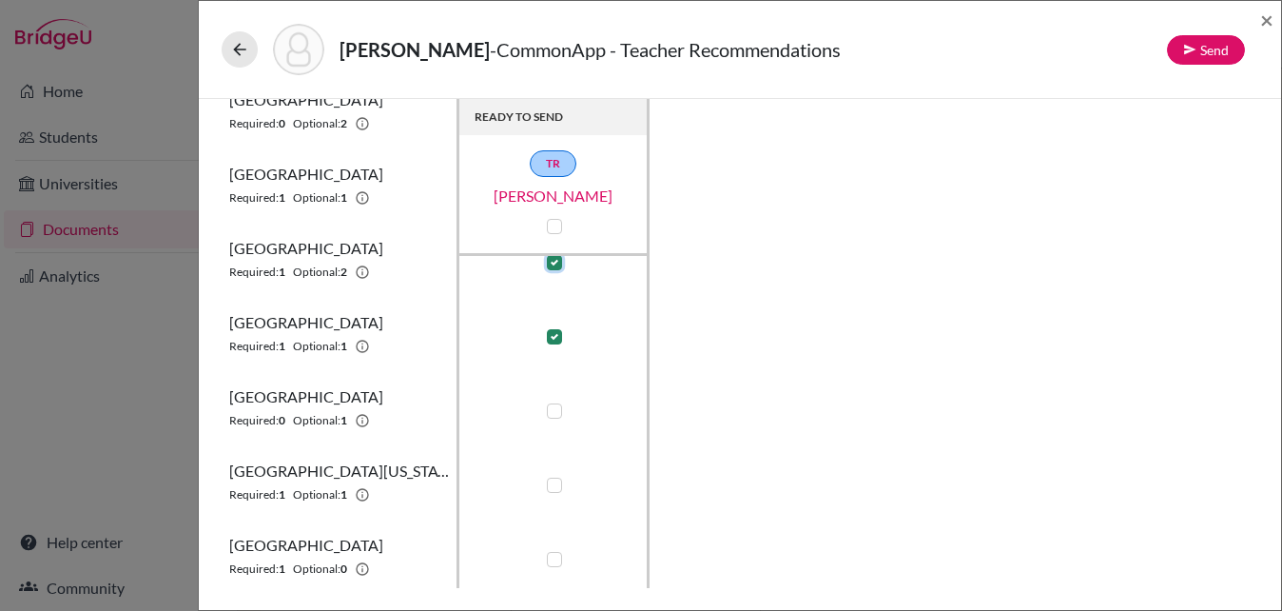
scroll to position [410, 0]
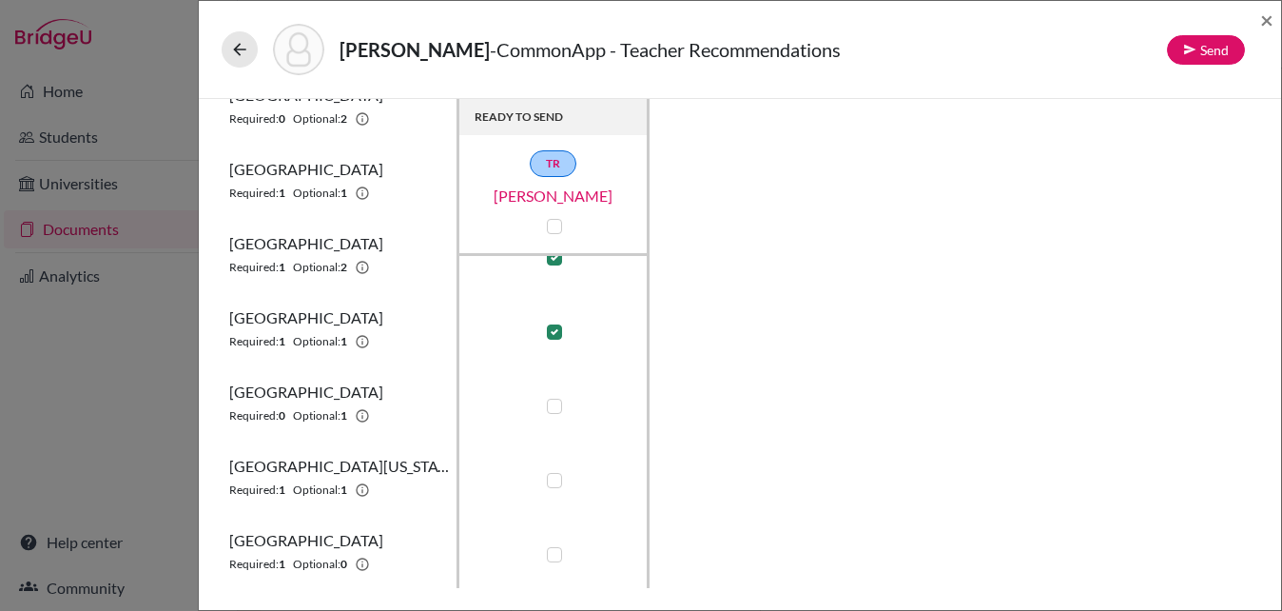
click at [554, 480] on label at bounding box center [554, 480] width 15 height 15
click at [554, 480] on input "checkbox" at bounding box center [549, 478] width 15 height 19
checkbox input "true"
click at [1195, 54] on icon at bounding box center [1190, 49] width 13 height 13
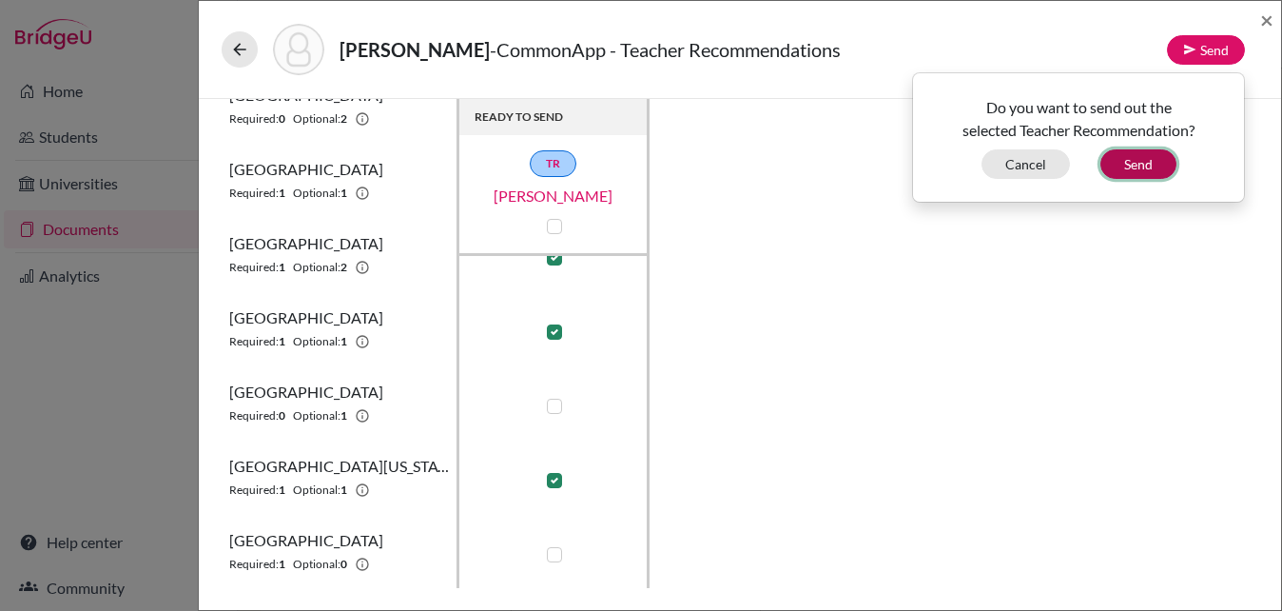
click at [1156, 152] on button "Send" at bounding box center [1139, 163] width 76 height 29
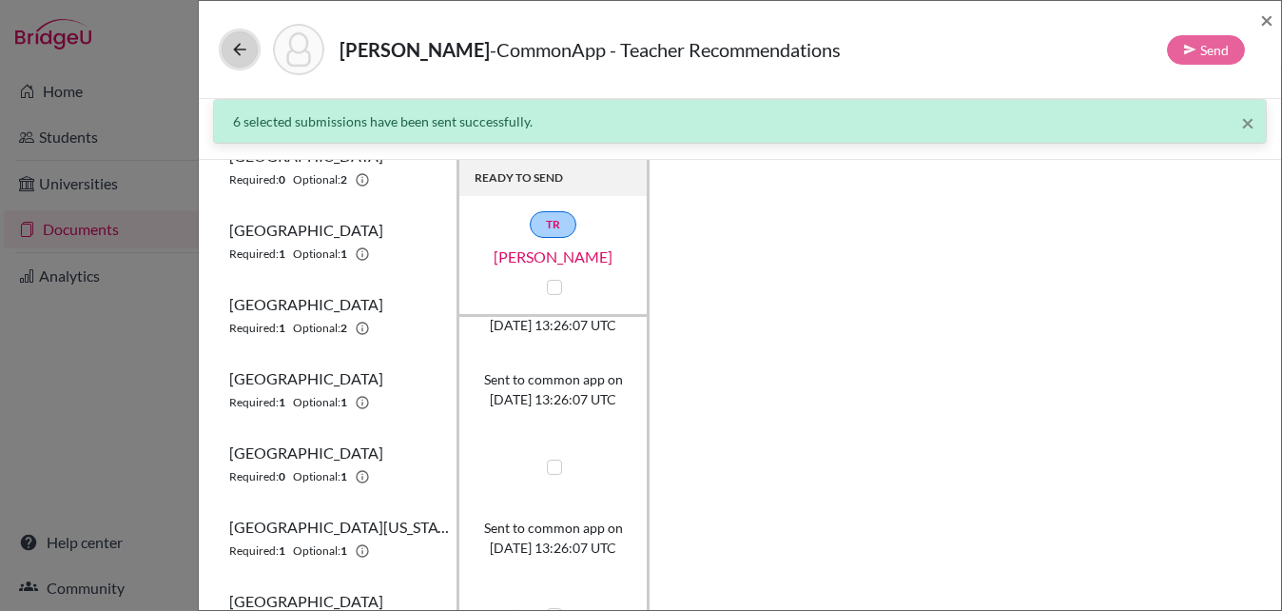
click at [245, 48] on icon at bounding box center [239, 49] width 19 height 19
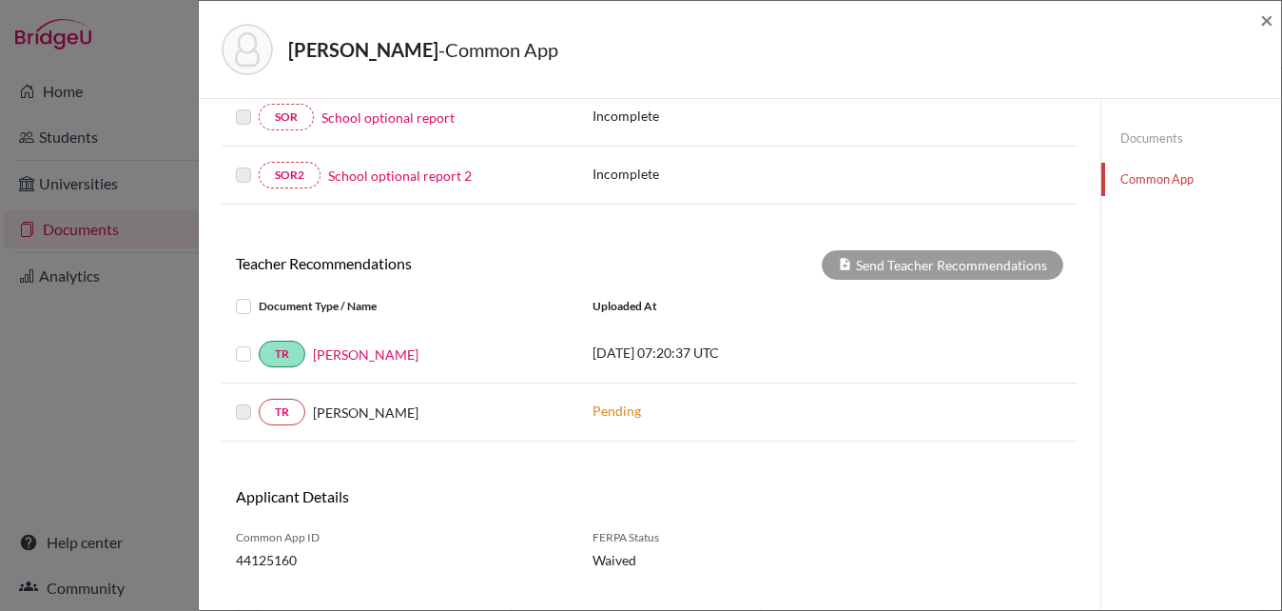
scroll to position [585, 0]
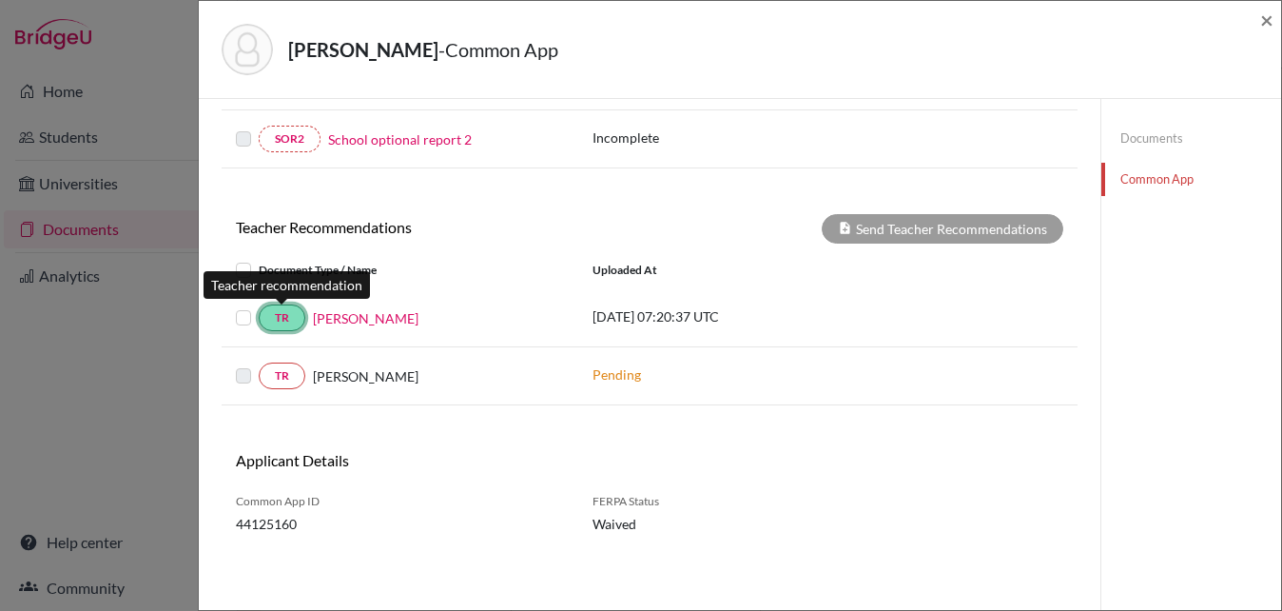
click at [282, 321] on link "TR" at bounding box center [282, 317] width 47 height 27
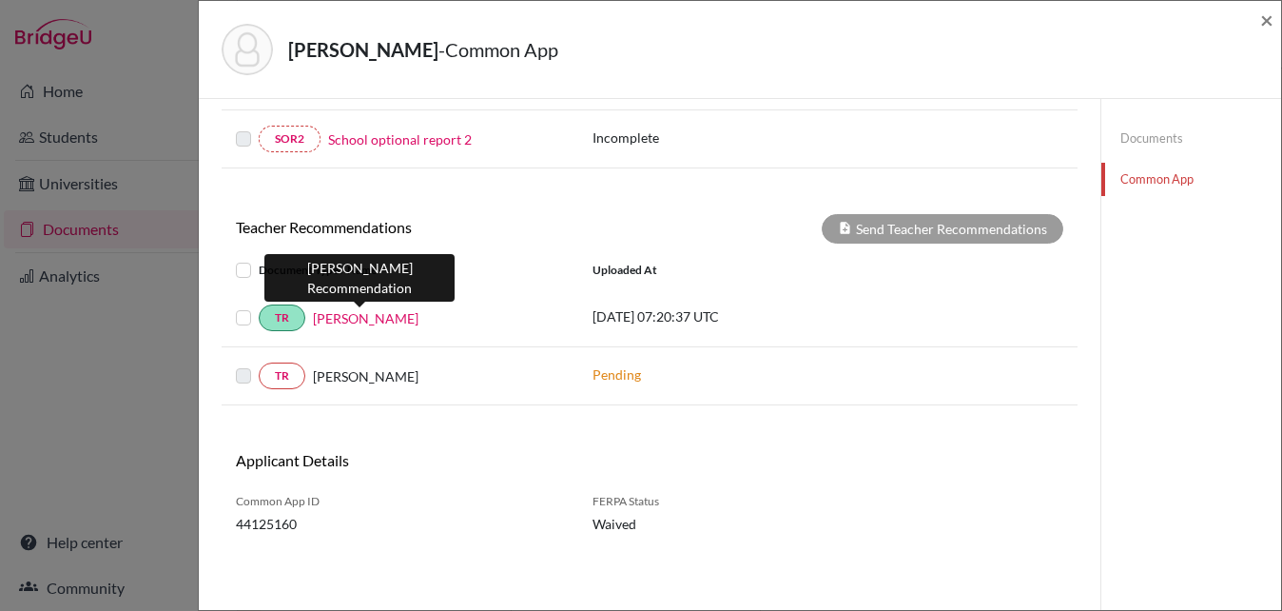
click at [341, 324] on link "Derrick Mukasa" at bounding box center [366, 318] width 106 height 20
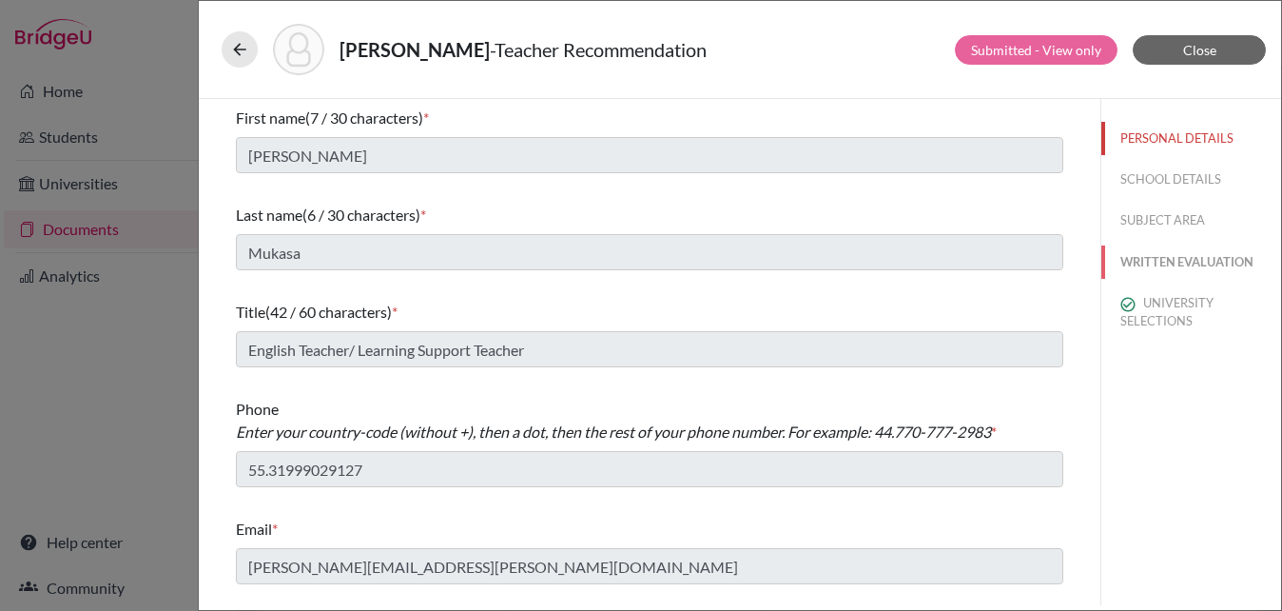
click at [1187, 264] on button "WRITTEN EVALUATION" at bounding box center [1192, 261] width 180 height 33
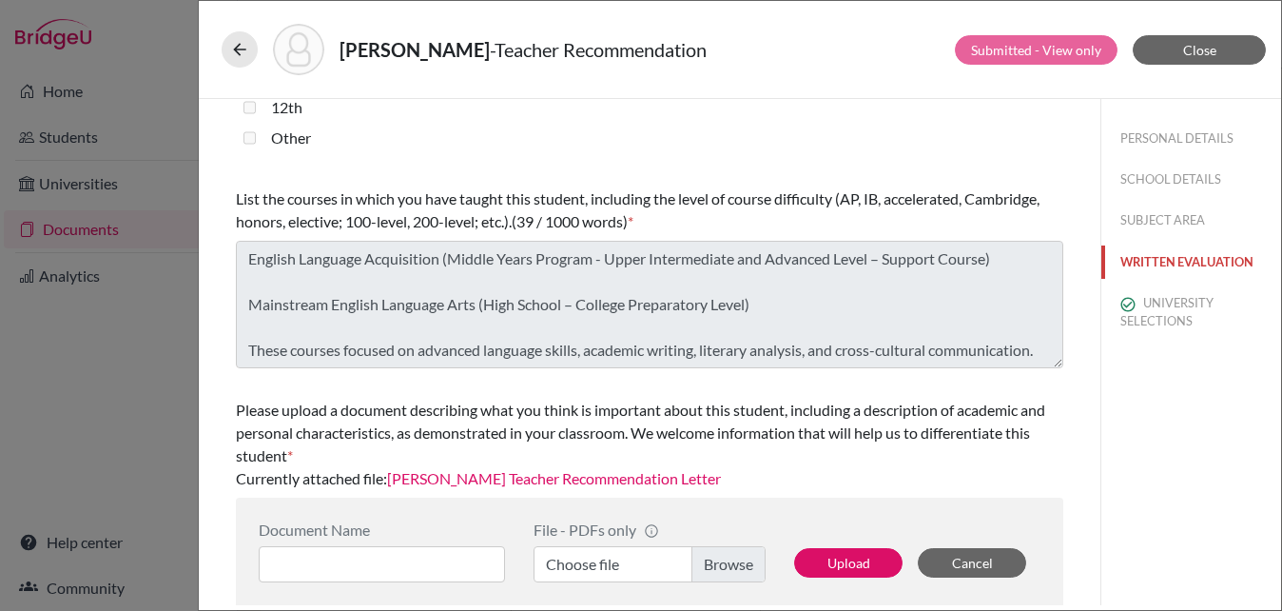
scroll to position [593, 0]
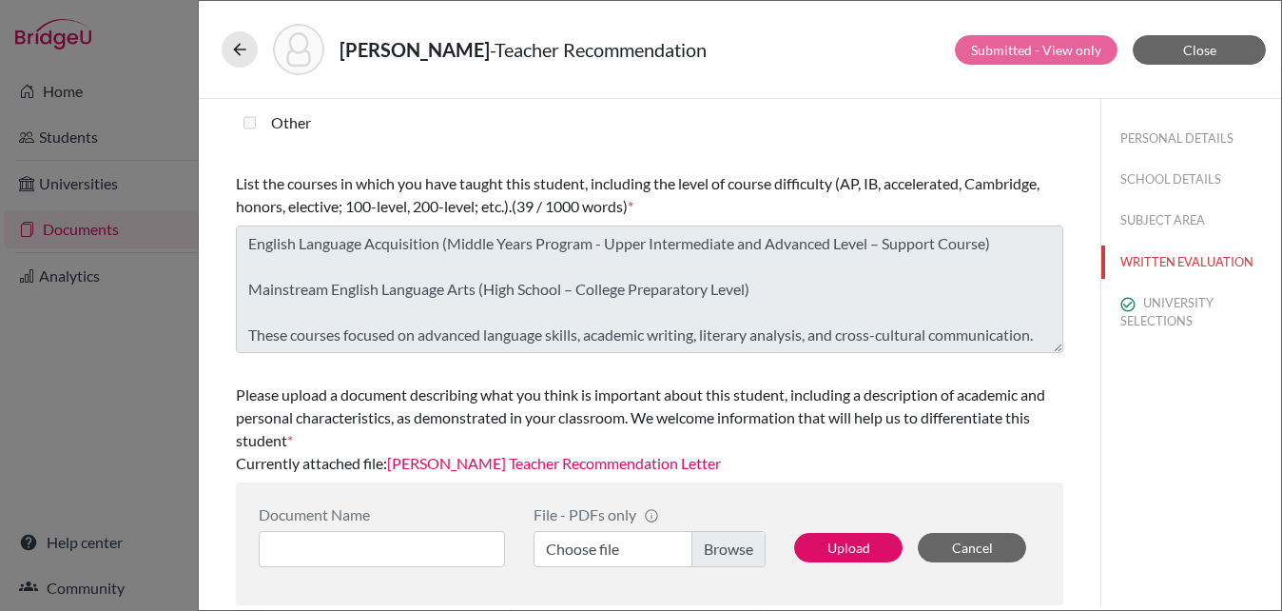
click at [597, 462] on link "Julia Jorge Teacher Recommendation Letter" at bounding box center [554, 463] width 334 height 18
click at [242, 53] on icon at bounding box center [239, 49] width 19 height 19
